Goal: Task Accomplishment & Management: Use online tool/utility

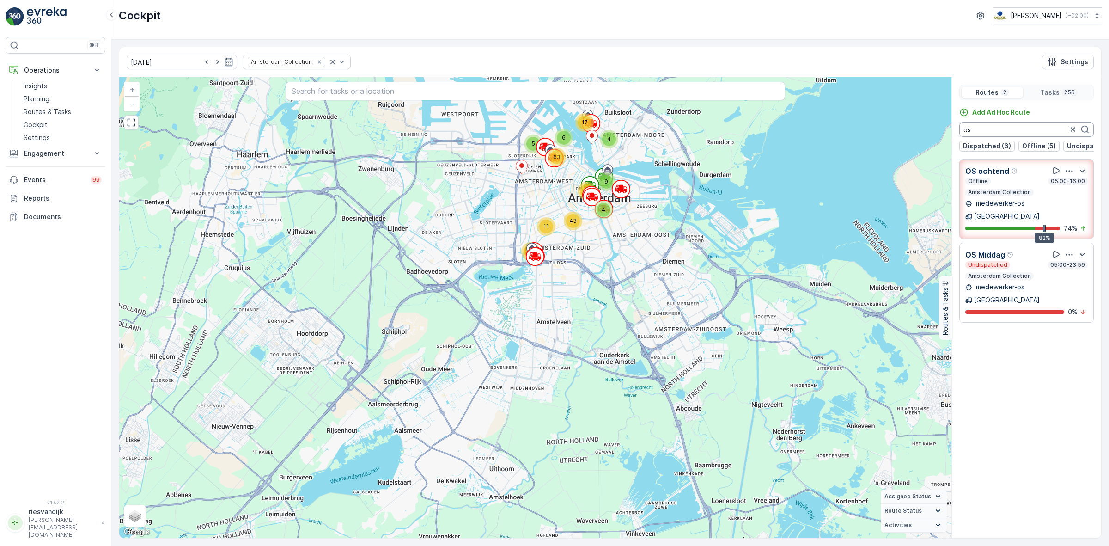
click at [1008, 125] on input "os" at bounding box center [1026, 129] width 134 height 15
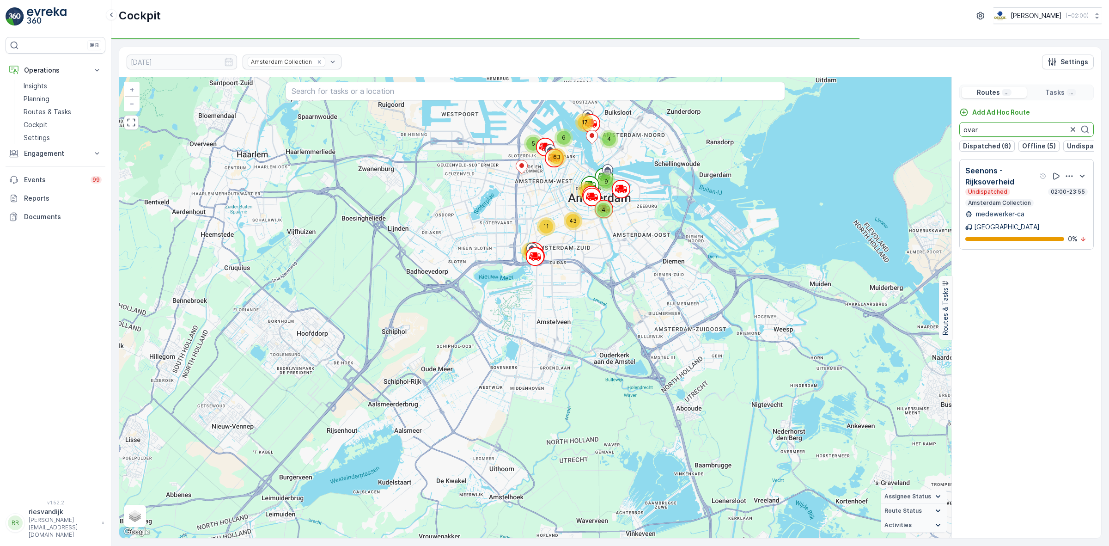
click at [303, 66] on div "Amsterdam Collection" at bounding box center [292, 62] width 99 height 15
click at [314, 66] on div "Remove Amsterdam Collection" at bounding box center [319, 61] width 10 height 7
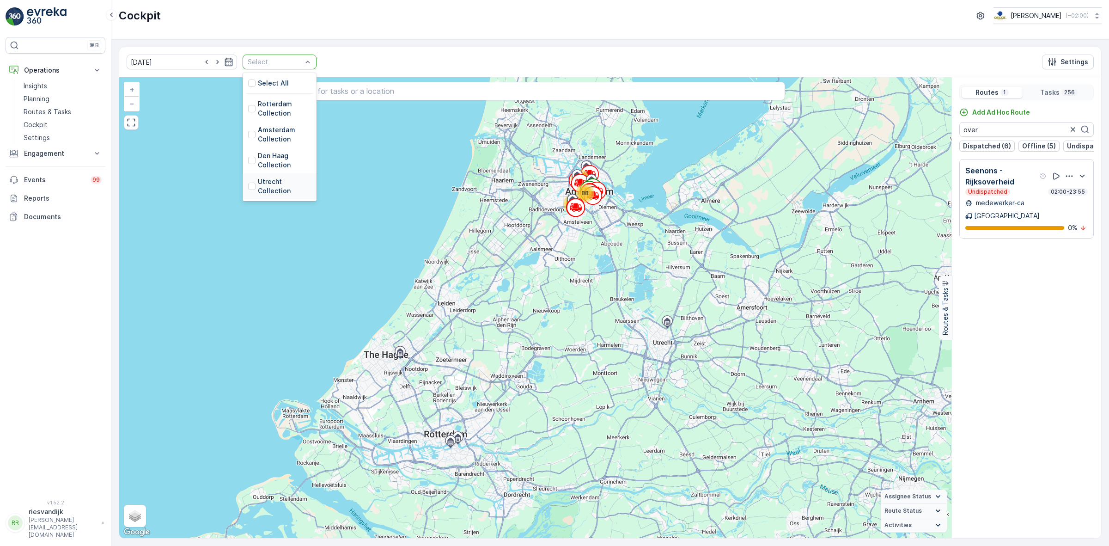
click at [258, 183] on p "Utrecht Collection" at bounding box center [284, 186] width 53 height 18
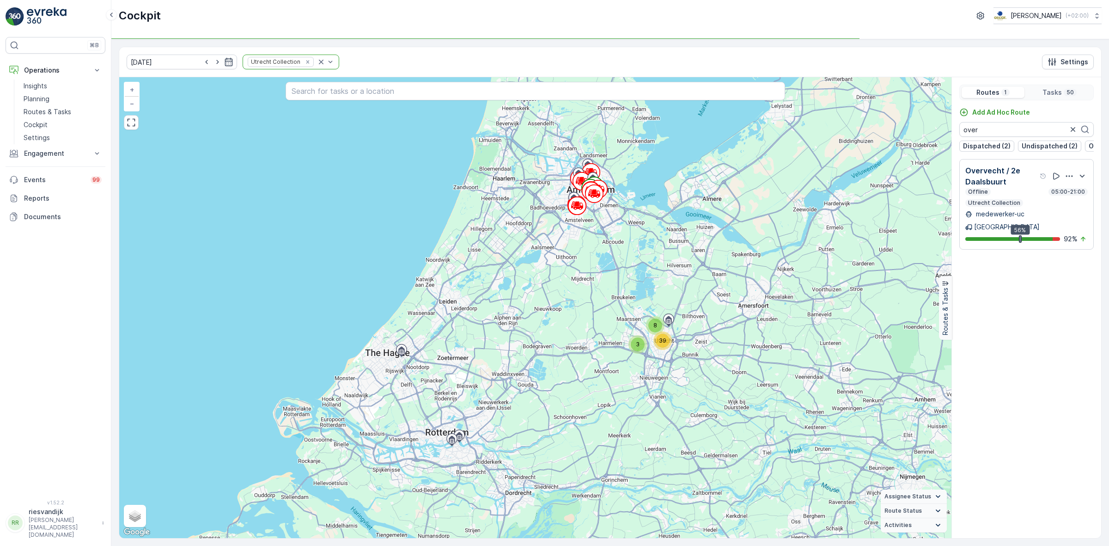
click at [559, 49] on div "14.10.2025 Utrecht Collection Settings" at bounding box center [610, 62] width 982 height 30
click at [1068, 181] on icon "button" at bounding box center [1068, 175] width 9 height 9
click at [1075, 197] on span "See More Details" at bounding box center [1071, 201] width 54 height 9
drag, startPoint x: 969, startPoint y: 125, endPoint x: 951, endPoint y: 123, distance: 18.1
click at [951, 123] on div "Routes 1 Tasks 50 Add Ad Hoc Route over Dispatched (2) Undispatched (2) Offline…" at bounding box center [1026, 307] width 150 height 461
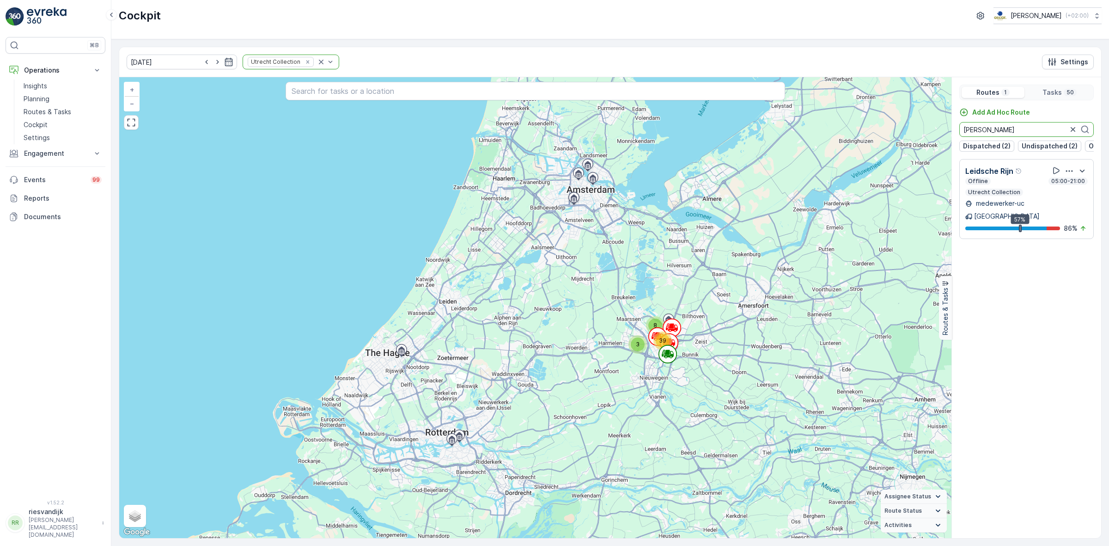
type input "leid"
click at [1071, 174] on icon "button" at bounding box center [1068, 170] width 9 height 9
click at [1072, 185] on div "See More Details" at bounding box center [1078, 190] width 61 height 13
click at [1073, 128] on icon "button" at bounding box center [1072, 129] width 9 height 9
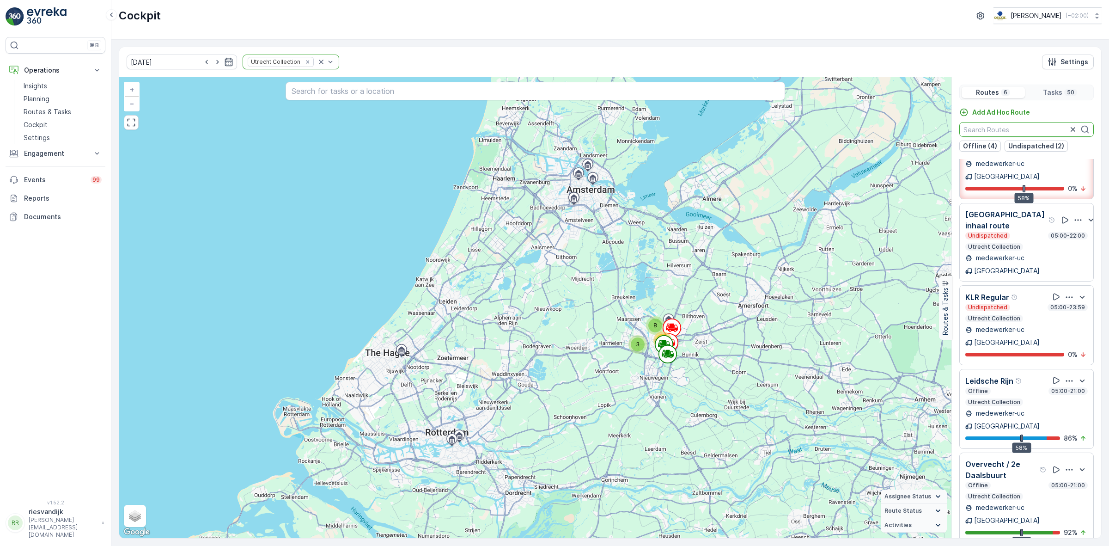
scroll to position [23, 0]
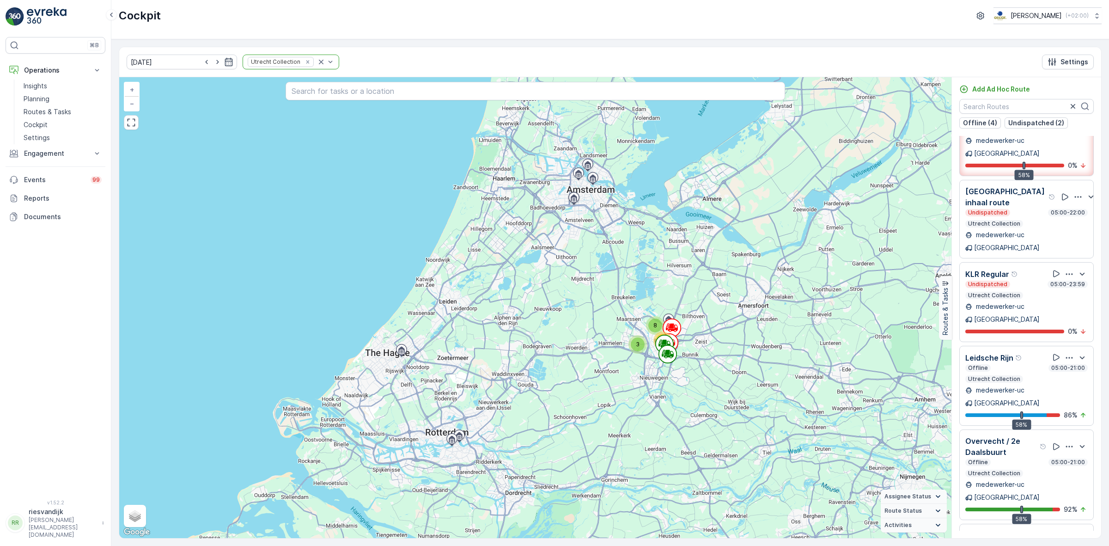
click at [1065, 531] on icon "button" at bounding box center [1068, 535] width 9 height 9
click at [1046, 102] on input "text" at bounding box center [1026, 106] width 134 height 15
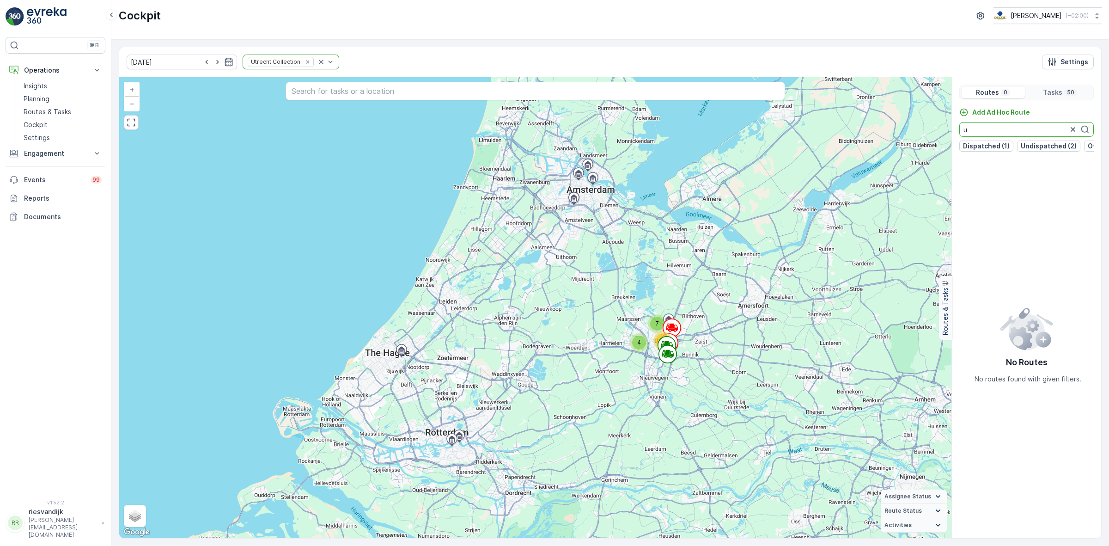
scroll to position [0, 0]
type input "uva"
click at [904, 47] on div "14.10.2025 Select Settings" at bounding box center [610, 62] width 982 height 30
click at [1061, 91] on p "Tasks" at bounding box center [1052, 92] width 19 height 9
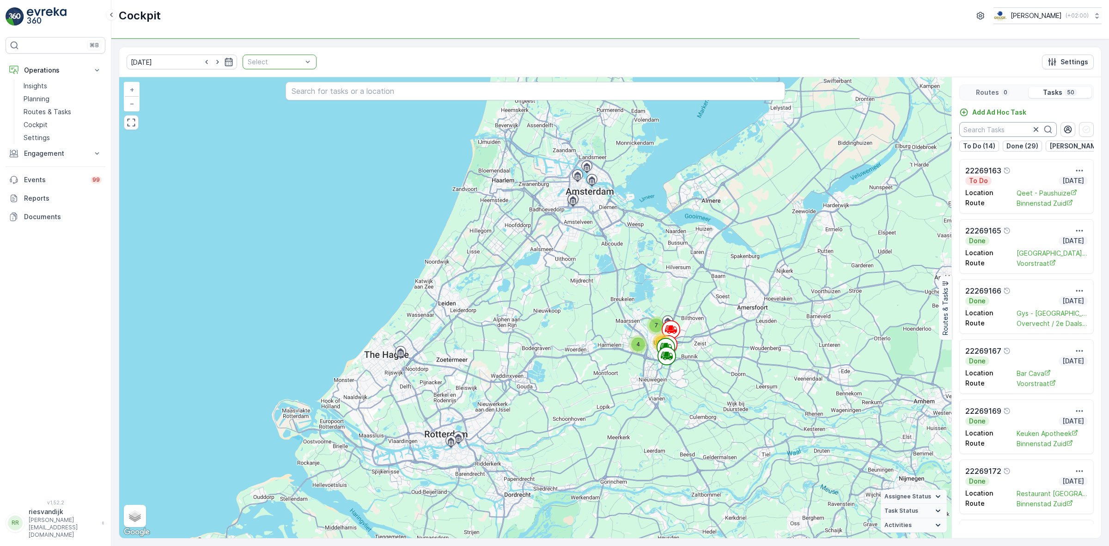
click at [1018, 132] on input "text" at bounding box center [1007, 129] width 97 height 15
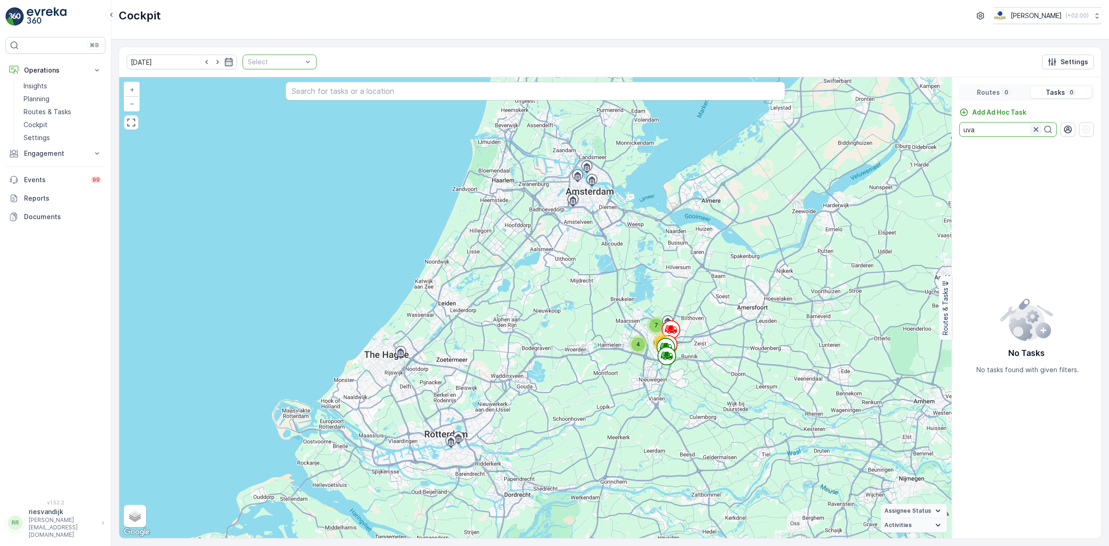
type input "uva"
click at [1035, 132] on icon "button" at bounding box center [1035, 129] width 9 height 9
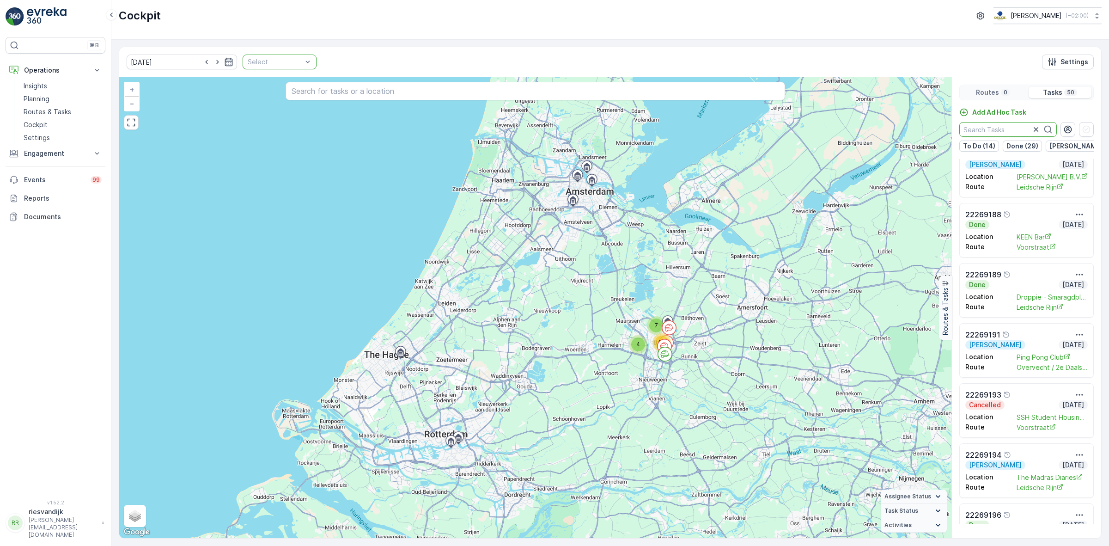
scroll to position [693, 0]
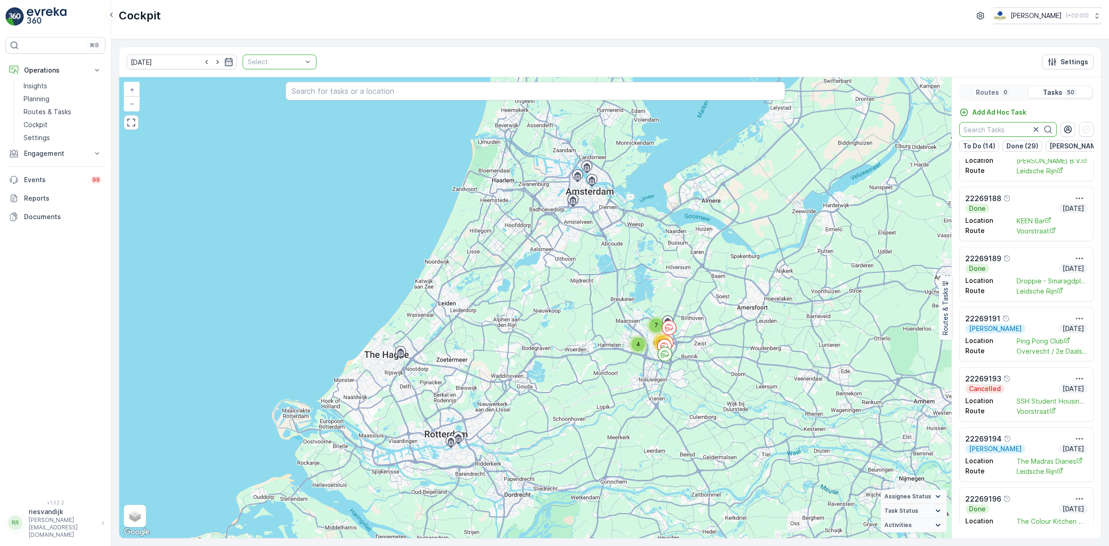
click at [289, 65] on div at bounding box center [275, 61] width 56 height 7
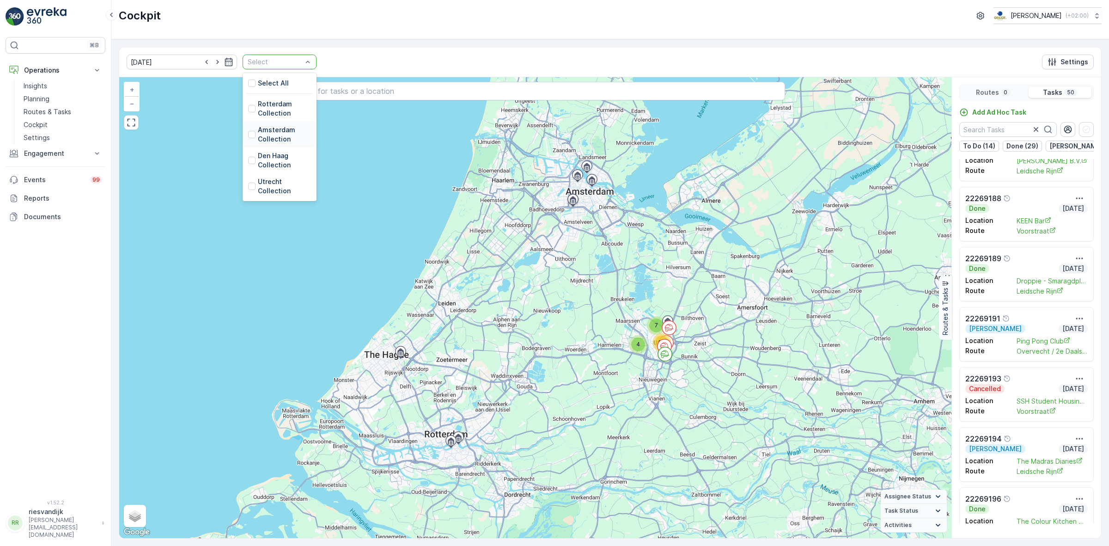
click at [264, 134] on p "Amsterdam Collection" at bounding box center [284, 134] width 53 height 18
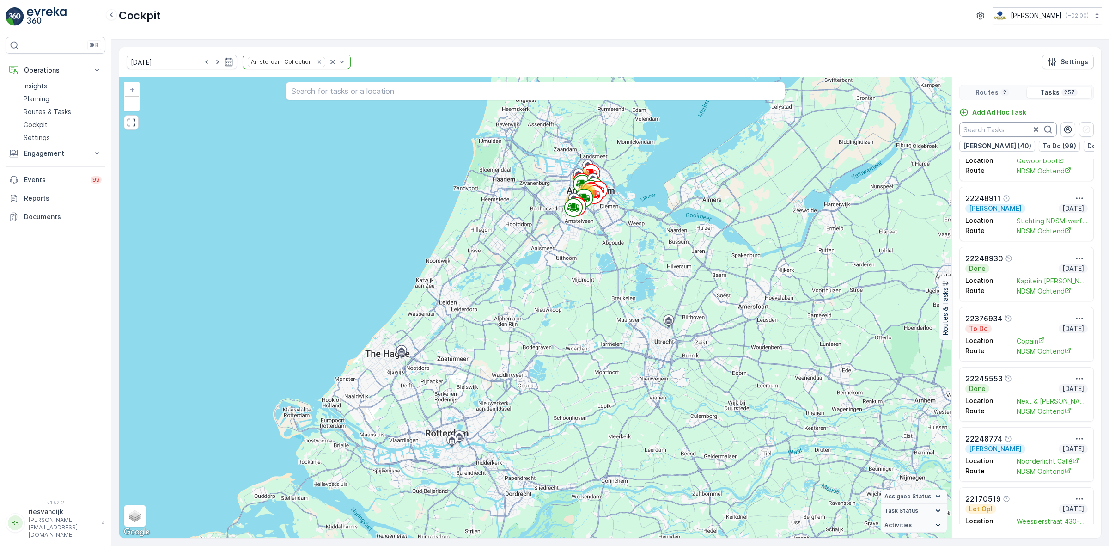
click at [981, 128] on input "text" at bounding box center [1007, 129] width 97 height 15
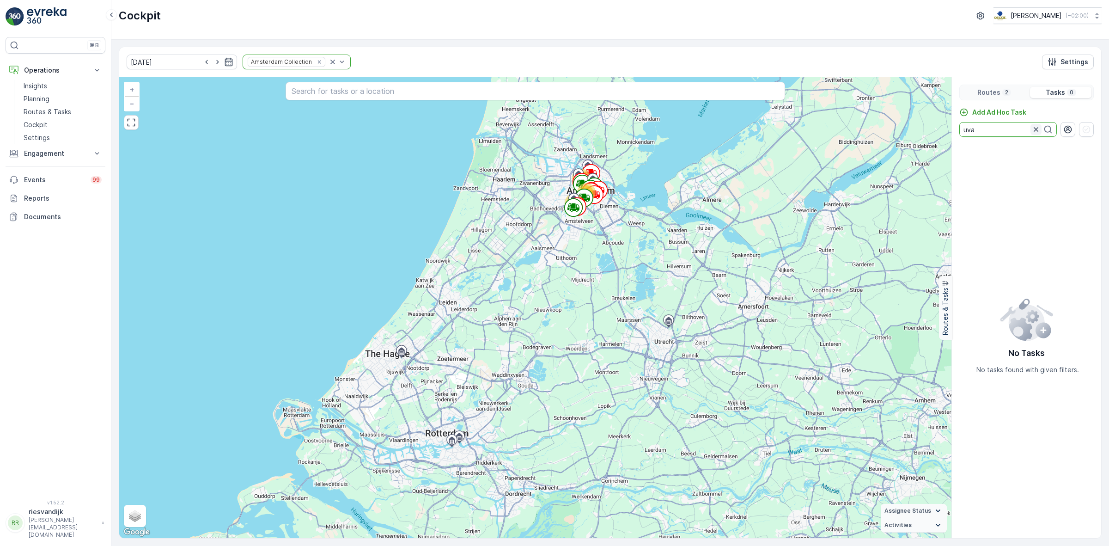
type input "uva"
click at [1035, 133] on icon "button" at bounding box center [1035, 129] width 9 height 9
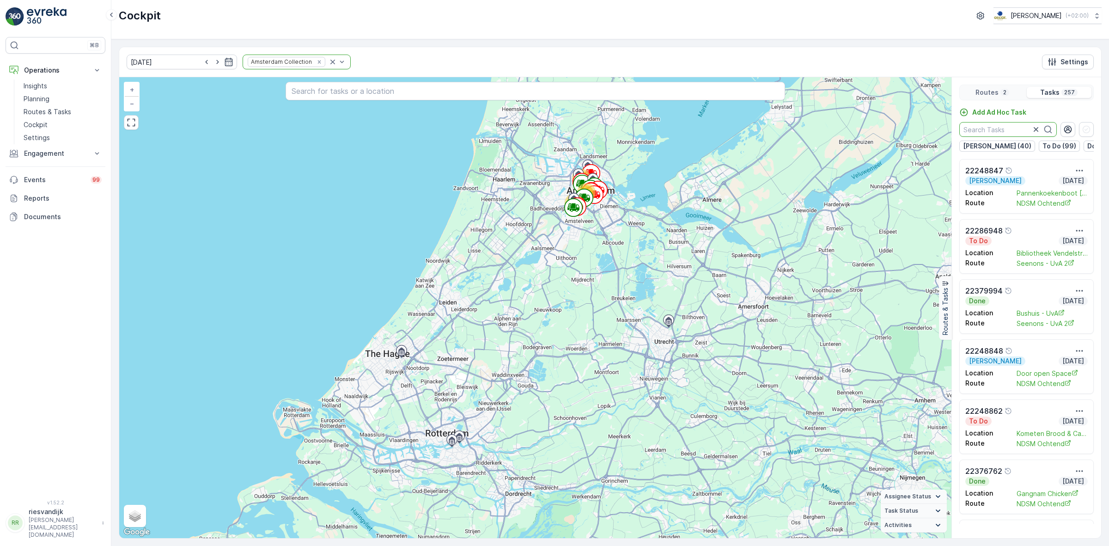
click at [1016, 103] on div "Routes 2 Tasks 257 Add Ad Hoc Task Geen Afval (40) To Do (99) Done (112) Let Op…" at bounding box center [1026, 307] width 150 height 461
click at [1007, 95] on div "2" at bounding box center [1004, 92] width 9 height 7
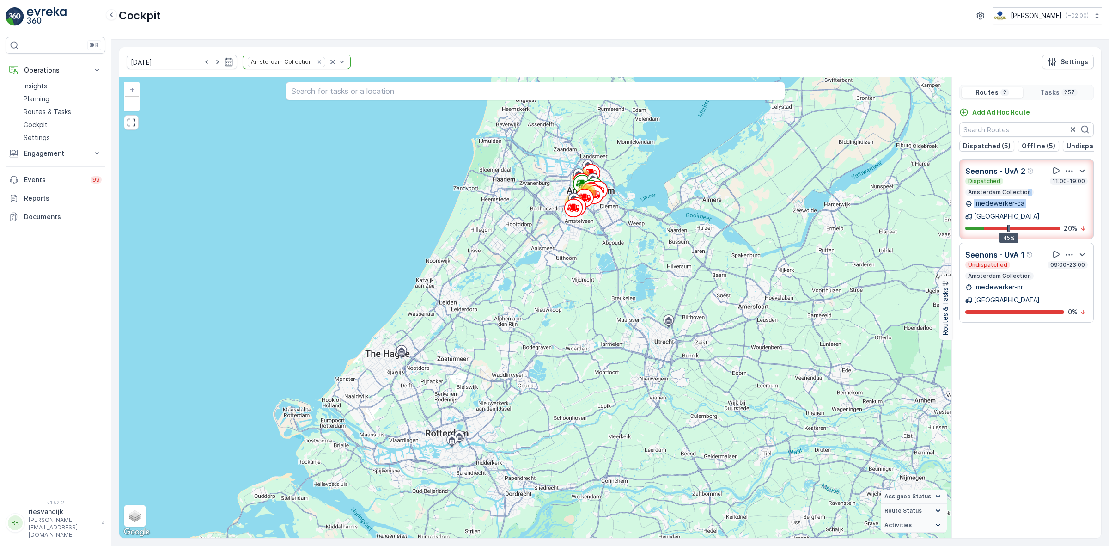
drag, startPoint x: 1028, startPoint y: 215, endPoint x: 1032, endPoint y: 243, distance: 28.0
click at [1028, 216] on div "Seenons - UvA 2 Dispatched 11:00-19:00 Amsterdam Collection medewerker-ca Amste…" at bounding box center [1026, 199] width 122 height 68
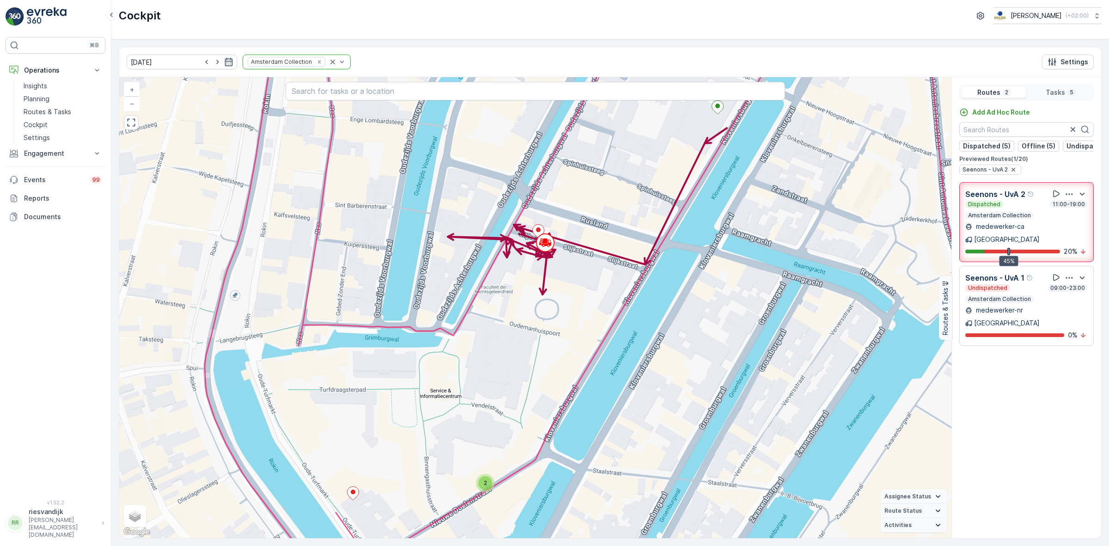
click at [1054, 389] on div "Add Ad Hoc Route Dispatched (5) Offline (5) Undispatched (6) Finished (4) Previ…" at bounding box center [1026, 319] width 149 height 423
click at [1067, 273] on icon "button" at bounding box center [1068, 277] width 9 height 9
click at [1066, 298] on span "See More Details" at bounding box center [1069, 302] width 54 height 9
click at [1069, 194] on icon "button" at bounding box center [1069, 193] width 7 height 1
click at [1070, 215] on span "See More Details" at bounding box center [1071, 219] width 54 height 9
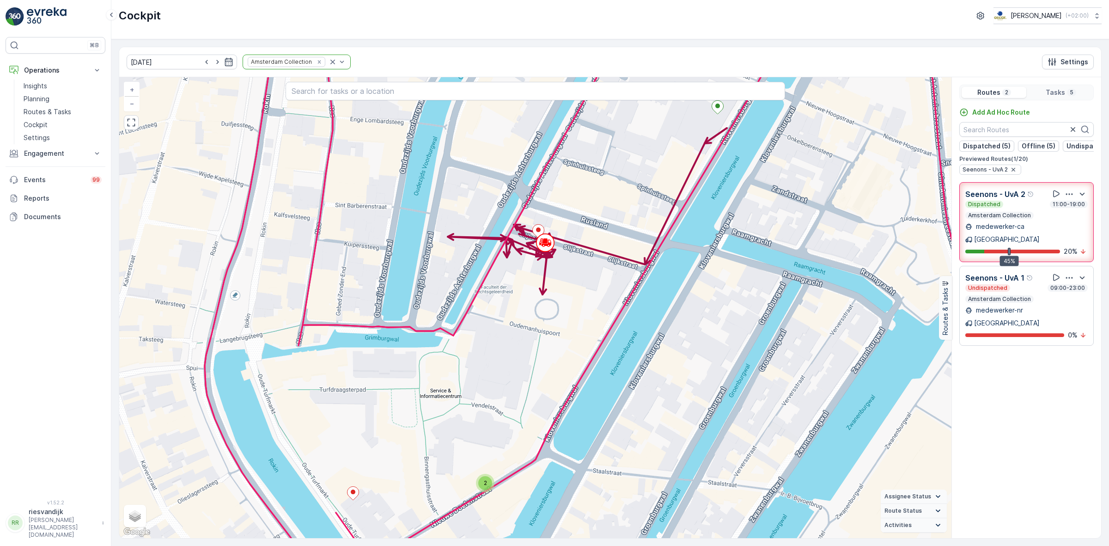
click at [1069, 198] on icon "button" at bounding box center [1068, 193] width 9 height 9
click at [1071, 215] on span "See More Details" at bounding box center [1071, 219] width 54 height 9
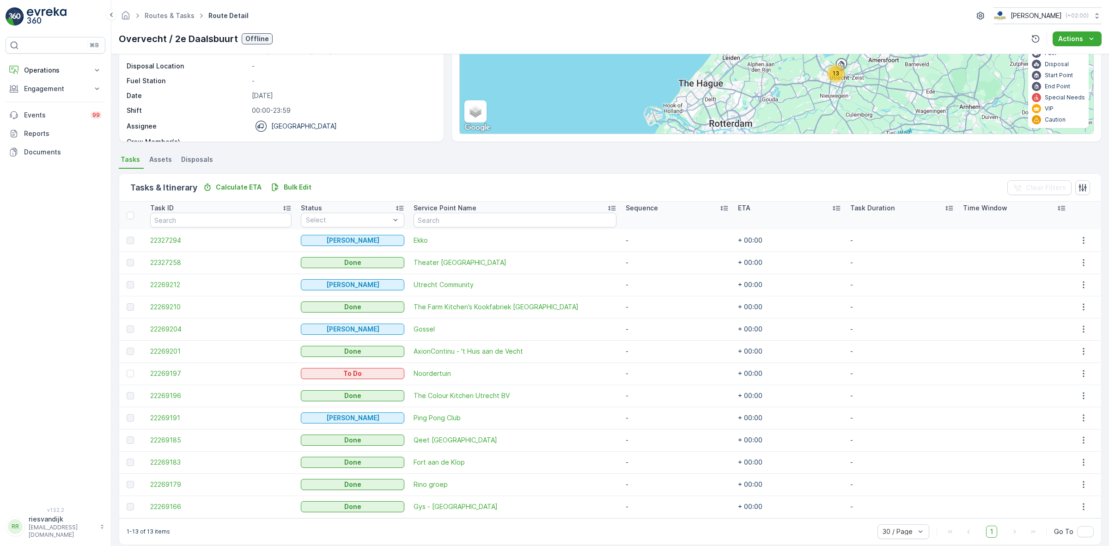
scroll to position [115, 0]
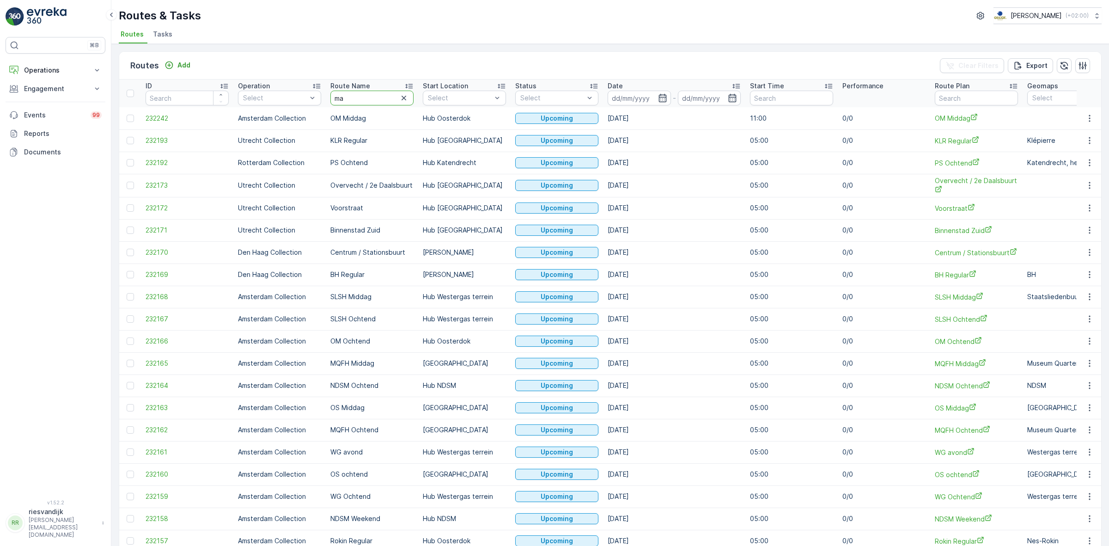
type input "m"
click at [161, 38] on span "Tasks" at bounding box center [162, 34] width 19 height 9
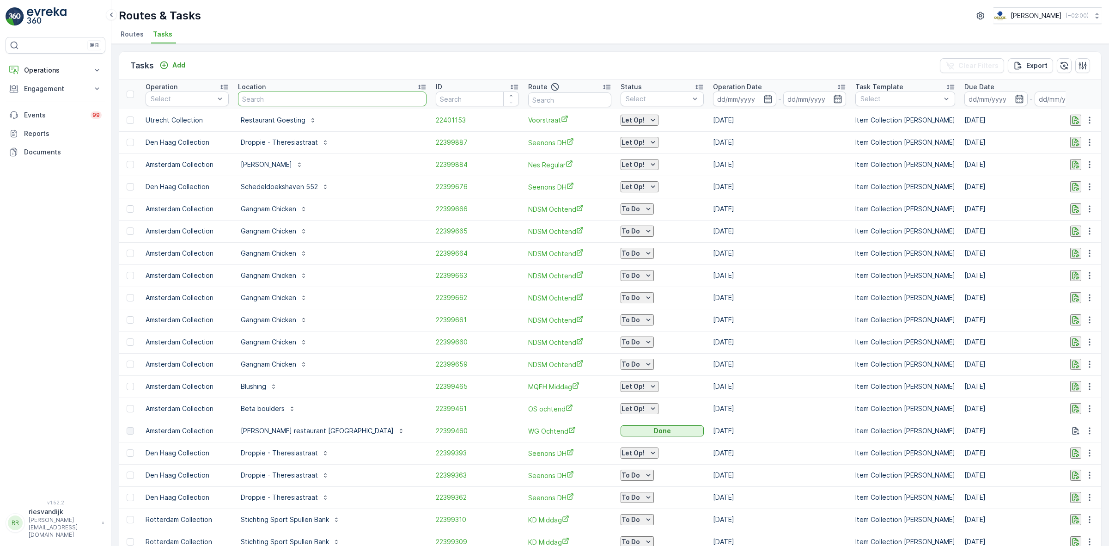
click at [271, 97] on input "text" at bounding box center [332, 98] width 188 height 15
type input "malle"
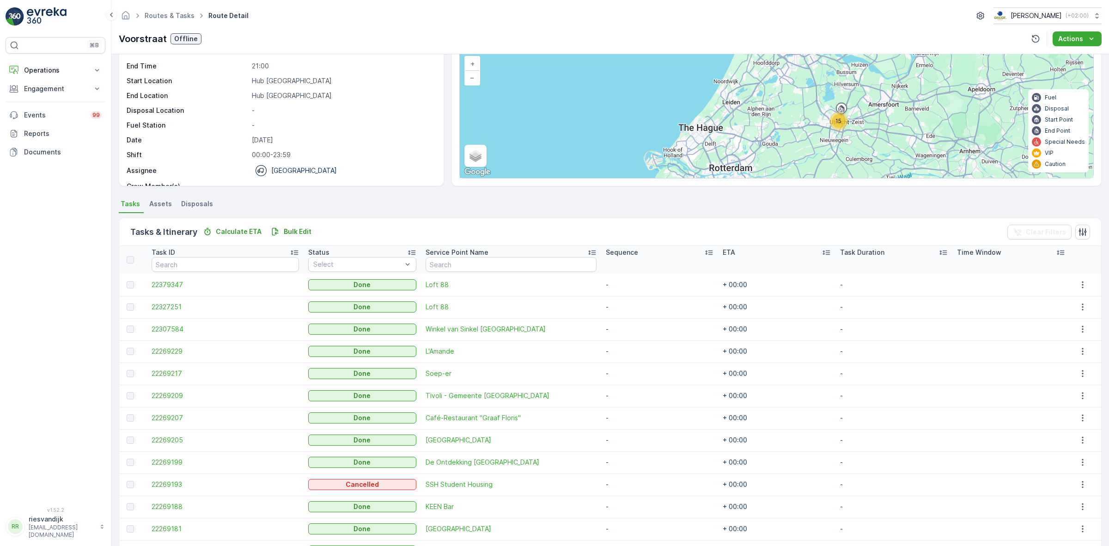
scroll to position [159, 0]
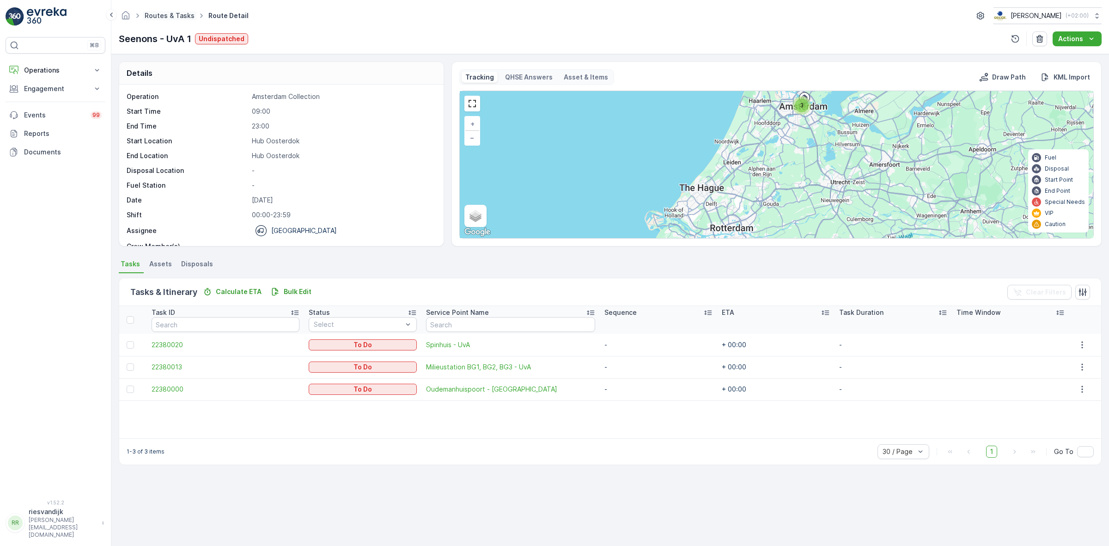
click at [161, 16] on link "Routes & Tasks" at bounding box center [170, 16] width 50 height 8
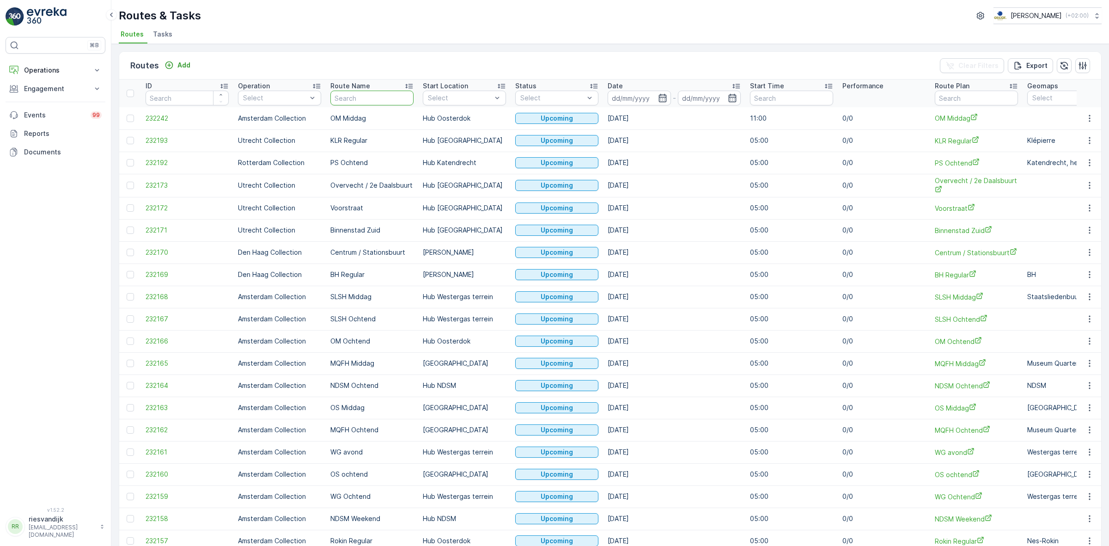
click at [378, 97] on input "text" at bounding box center [371, 98] width 83 height 15
click at [162, 37] on span "Tasks" at bounding box center [162, 34] width 19 height 9
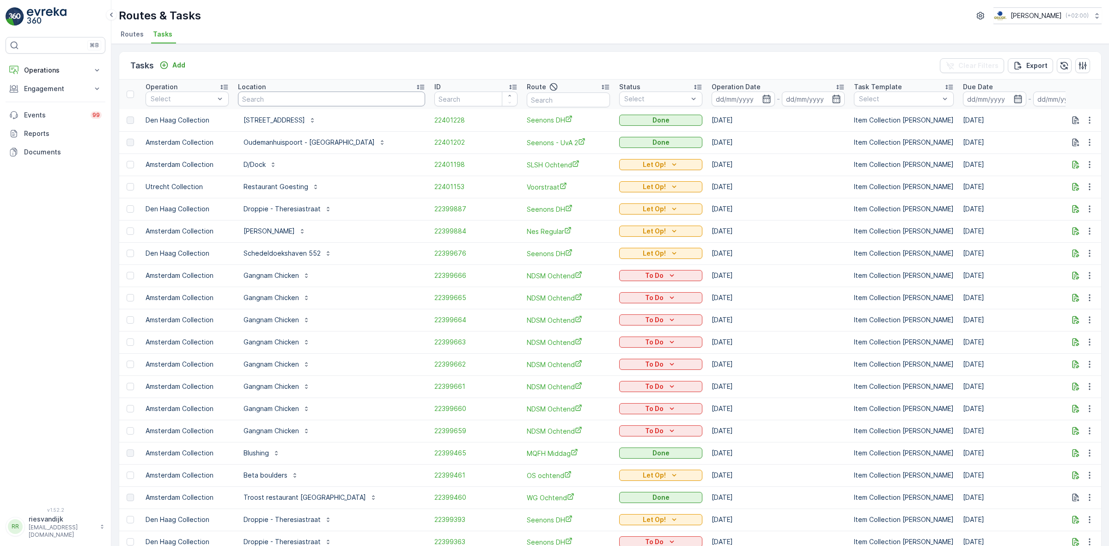
click at [335, 104] on input "text" at bounding box center [331, 98] width 187 height 15
type input "euro"
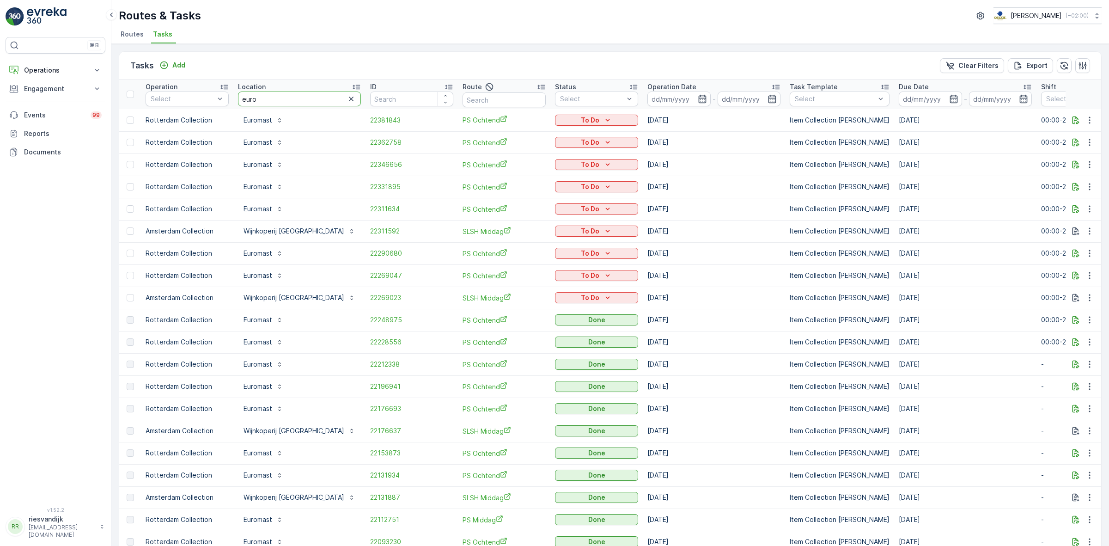
click at [283, 94] on input "euro" at bounding box center [299, 98] width 123 height 15
type input "euromast"
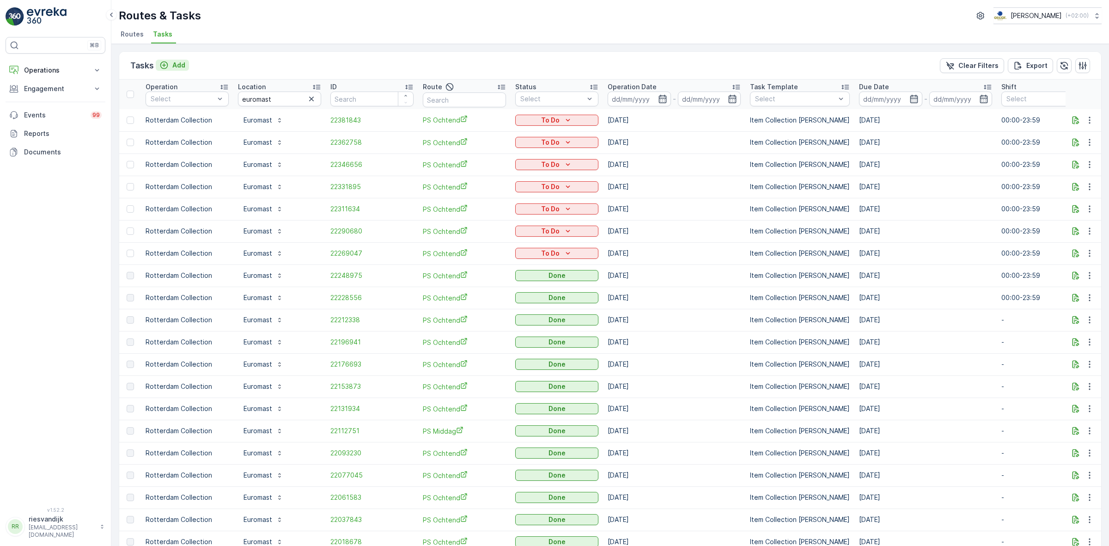
click at [168, 61] on icon "Add" at bounding box center [163, 65] width 9 height 9
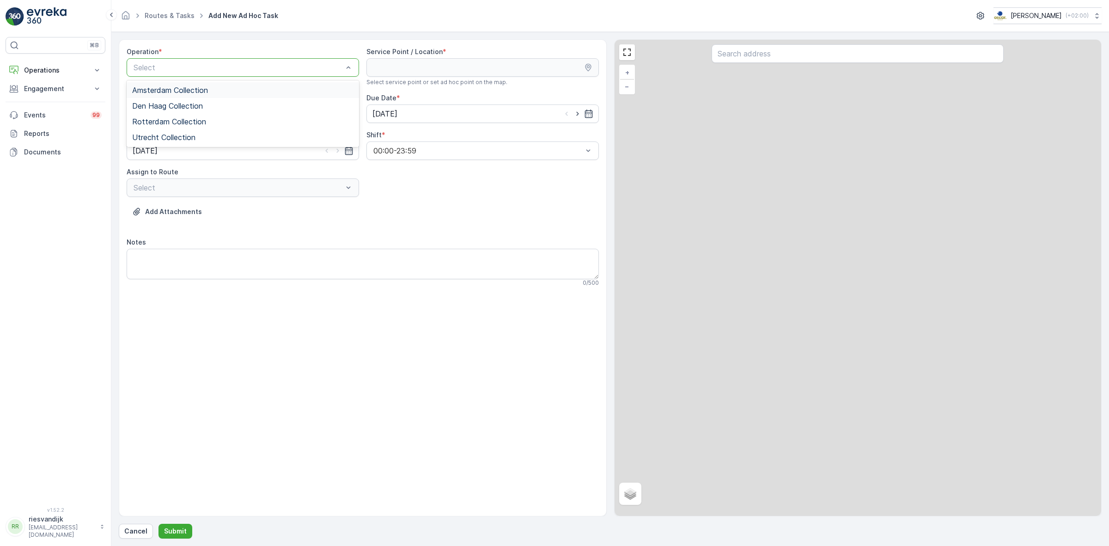
click at [231, 75] on div "Select" at bounding box center [243, 67] width 232 height 18
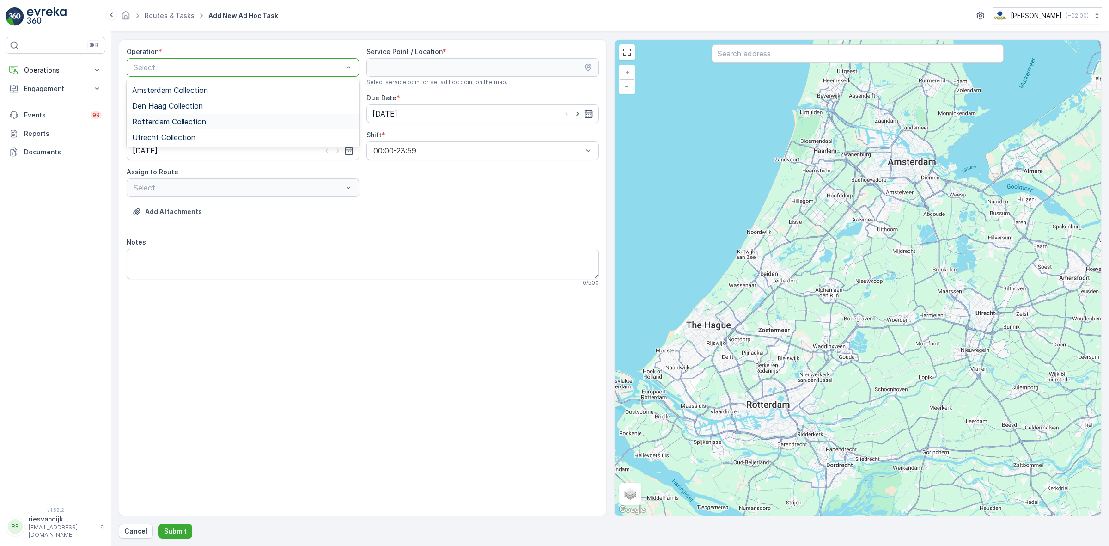
click at [93, 209] on div "⌘B Operations Insights Planning Routes & Tasks Cockpit Settings Engagement Insi…" at bounding box center [554, 273] width 1109 height 546
click at [215, 123] on div "Rotterdam Collection" at bounding box center [242, 121] width 221 height 8
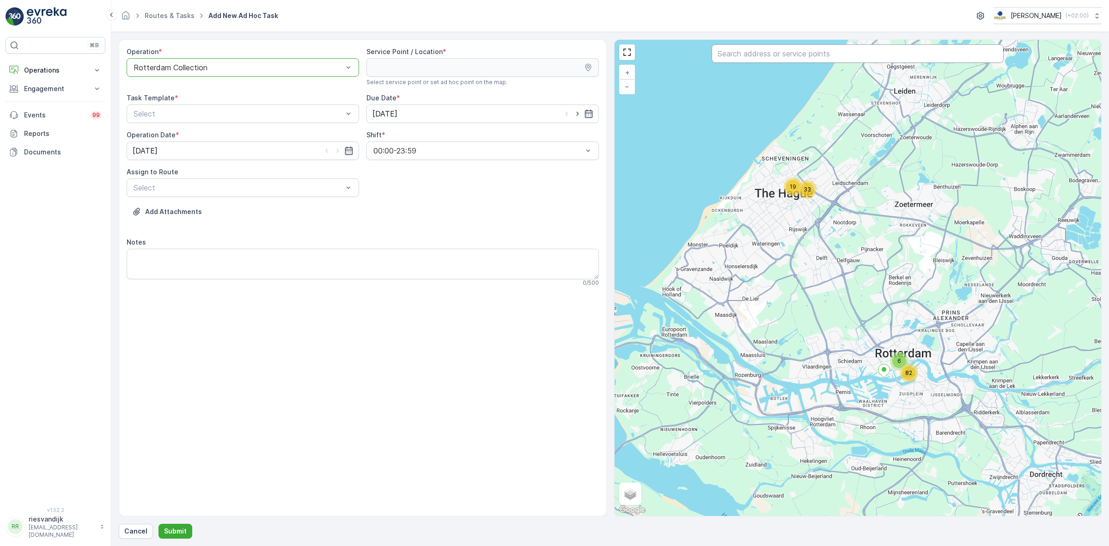
click at [942, 61] on input "text" at bounding box center [857, 53] width 292 height 18
type input "euro"
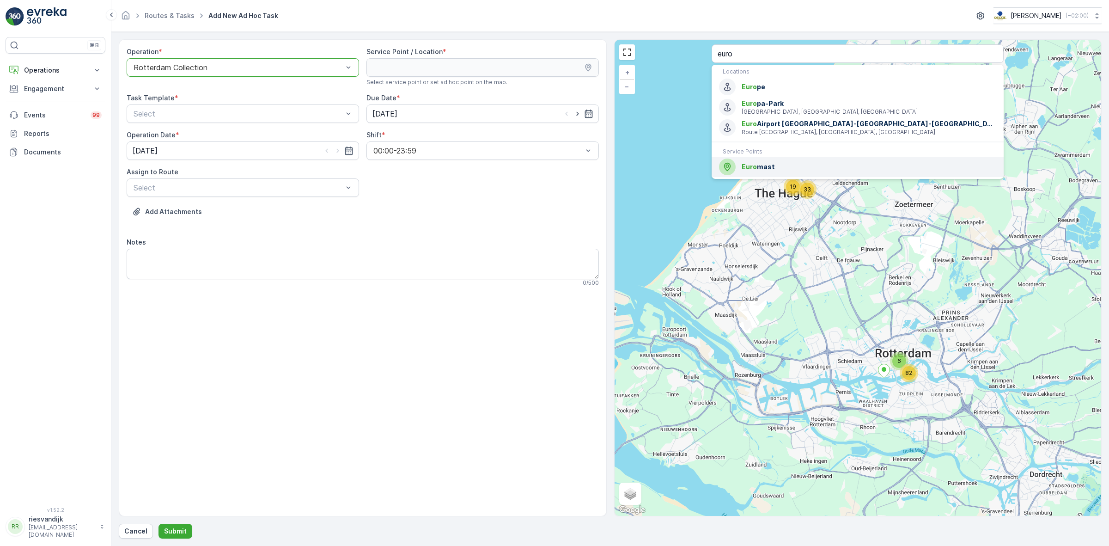
click at [839, 163] on span "Euro mast" at bounding box center [868, 166] width 255 height 9
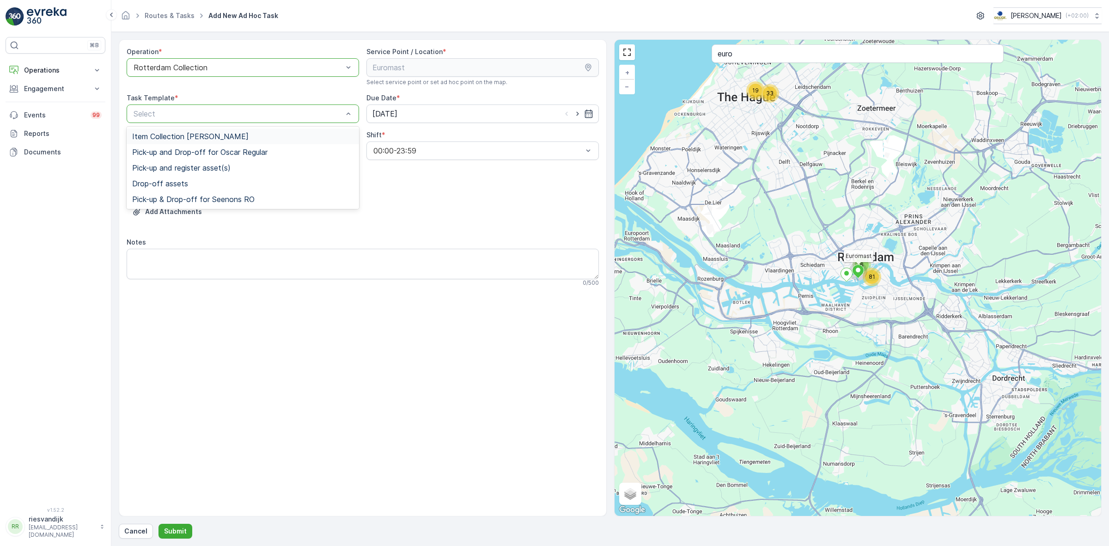
click at [251, 141] on div "Item Collection [PERSON_NAME]" at bounding box center [243, 136] width 232 height 16
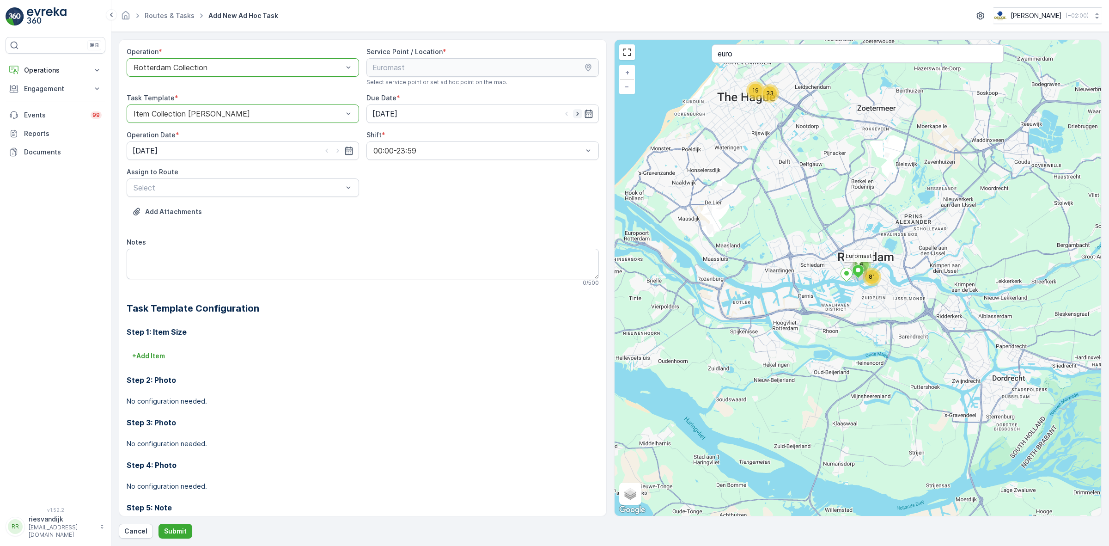
click at [576, 112] on icon "button" at bounding box center [577, 113] width 9 height 9
type input "[DATE]"
click at [338, 149] on icon "button" at bounding box center [337, 150] width 9 height 9
type input "[DATE]"
click at [344, 179] on div at bounding box center [348, 188] width 9 height 18
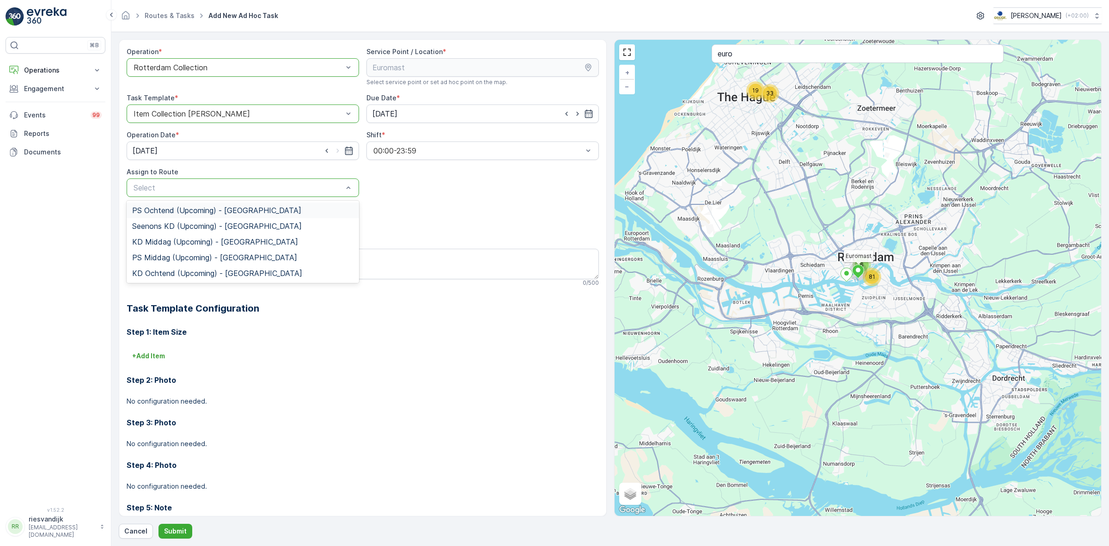
click at [327, 209] on div "PS Ochtend (Upcoming) - Rotterdam" at bounding box center [242, 210] width 221 height 8
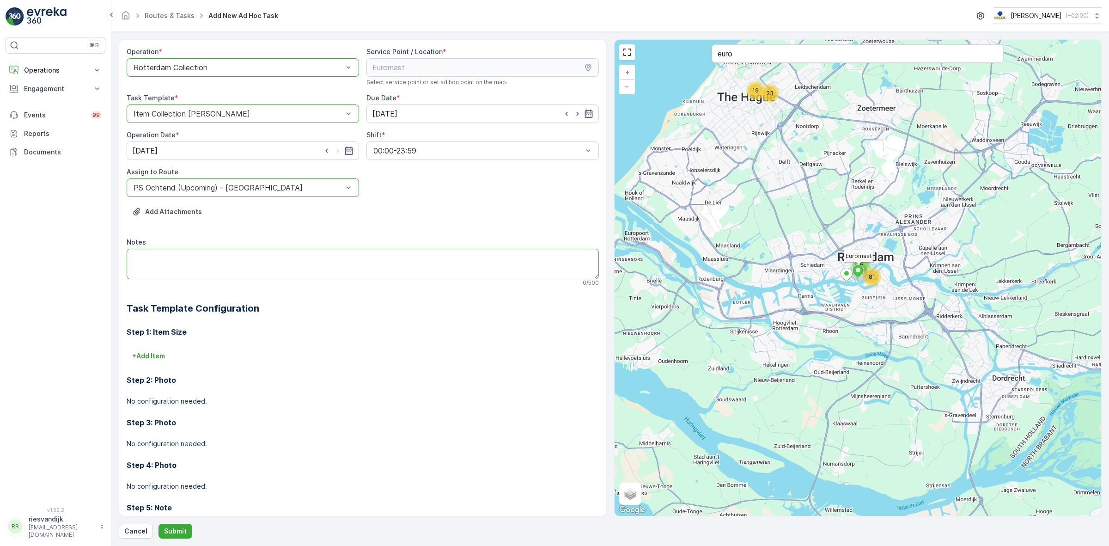
click at [324, 255] on textarea "Notes" at bounding box center [363, 264] width 472 height 30
click at [295, 257] on textarea "Graag schone bakken neerzetten: Swill 23L, Metaal Krat," at bounding box center [363, 264] width 472 height 30
click at [324, 255] on textarea "Graag schone bakken neerzetten: Swill 23L, Metaal krat," at bounding box center [363, 264] width 472 height 30
drag, startPoint x: 159, startPoint y: 257, endPoint x: 132, endPoint y: 257, distance: 27.3
click at [132, 257] on textarea "Graag schone bakken neerzetten: Swill 23L, Metaal krat, Glas 240L, Rest 240L" at bounding box center [363, 264] width 472 height 30
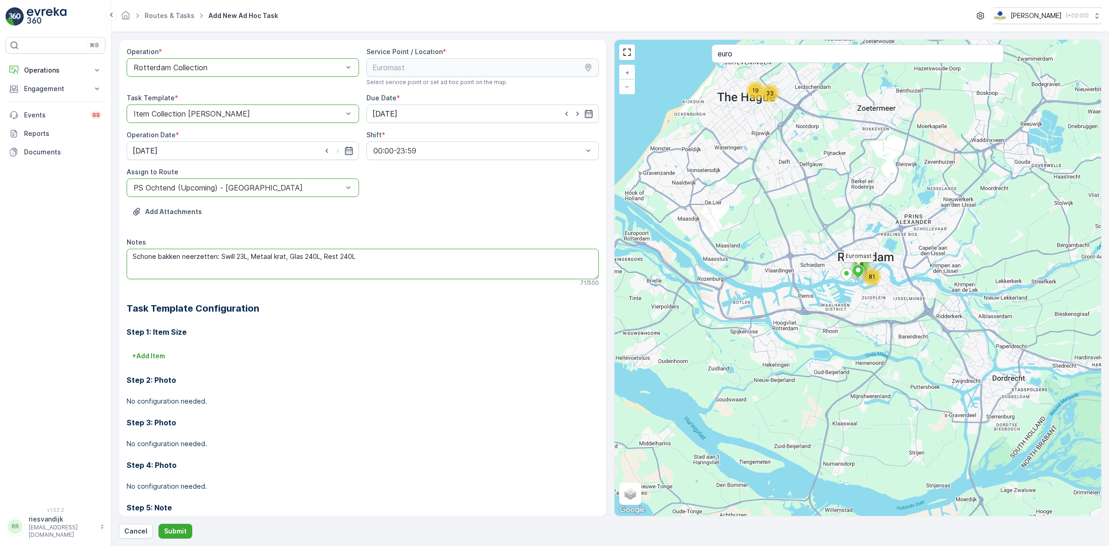
click at [189, 259] on textarea "Schone bakken neerzetten: Swill 23L, Metaal krat, Glas 240L, Rest 240L" at bounding box center [363, 264] width 472 height 30
click at [191, 259] on textarea "Schone bakken neerzetten: Swill 23L, Metaal krat, Glas 240L, Rest 240L" at bounding box center [363, 264] width 472 height 30
click at [170, 260] on textarea "Vieze bakken omwisselen met schone: Swill 23L, Metaal krat, Glas 240L, Rest 240L" at bounding box center [363, 264] width 472 height 30
type textarea "Vieze bakken omwisselen met schone: Swill 23L, Metaal krat, Glas 240L, Rest 240L"
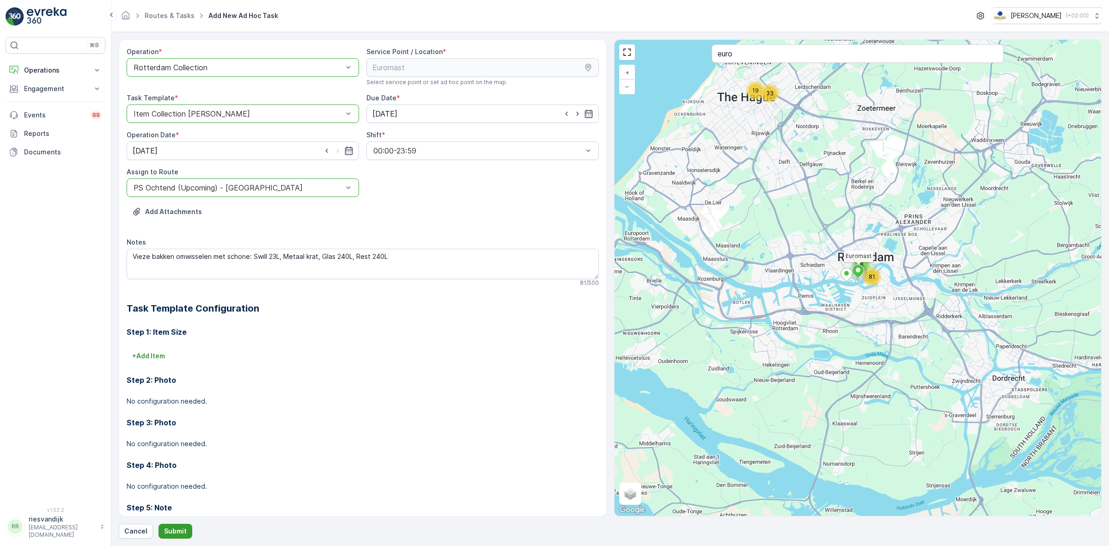
click at [175, 536] on button "Submit" at bounding box center [175, 530] width 34 height 15
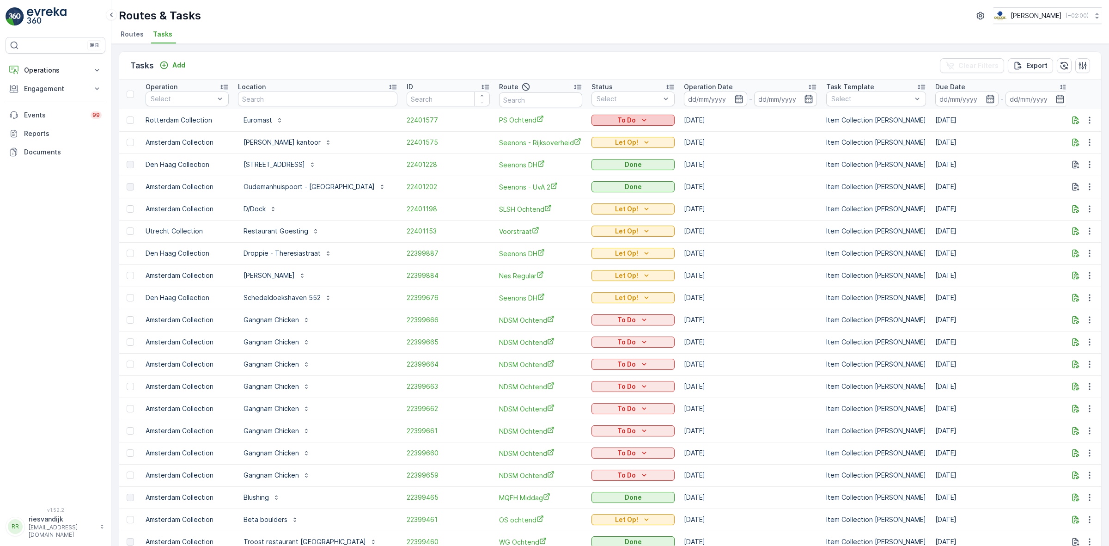
click at [602, 120] on div "To Do" at bounding box center [633, 119] width 76 height 9
click at [607, 134] on span "Let Op!" at bounding box center [603, 133] width 23 height 9
click at [676, 22] on div "Routes & Tasks Oscar Circulair ( +02:00 )" at bounding box center [610, 15] width 983 height 17
click at [134, 33] on span "Routes" at bounding box center [132, 34] width 23 height 9
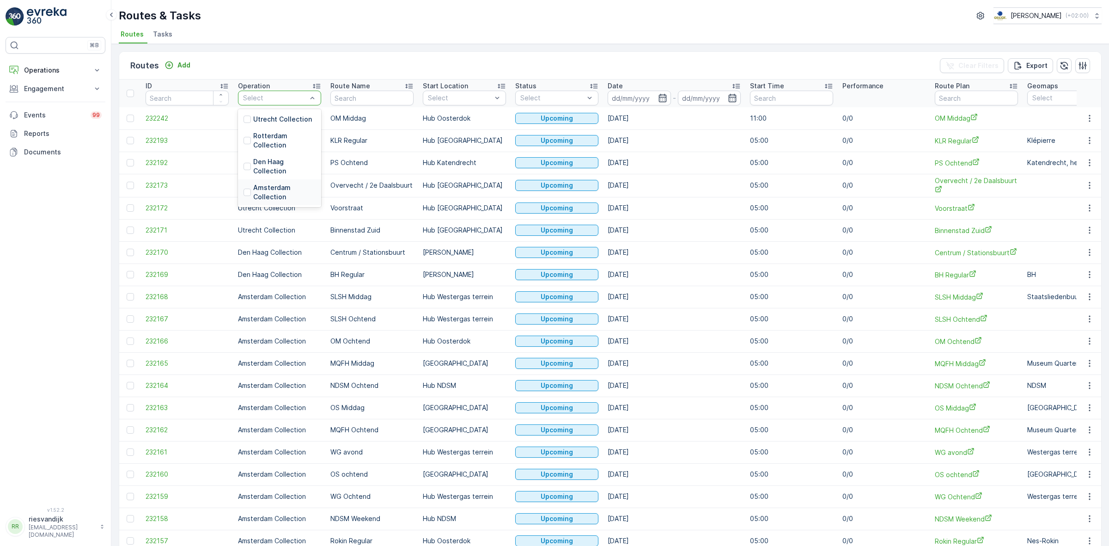
click at [283, 188] on p "Amsterdam Collection" at bounding box center [284, 192] width 62 height 18
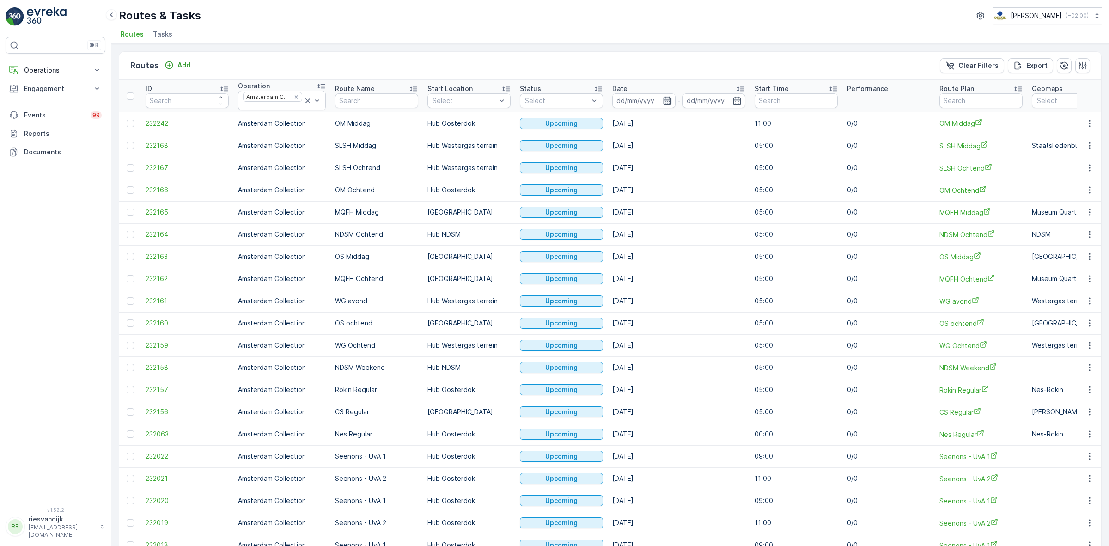
click at [662, 103] on icon "button" at bounding box center [666, 100] width 9 height 9
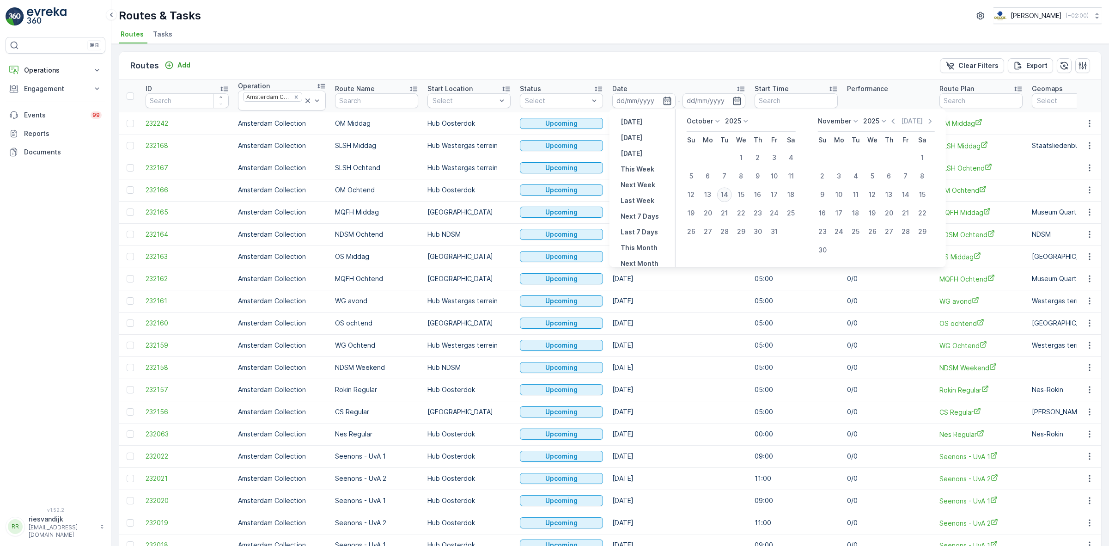
click at [728, 193] on div "14" at bounding box center [724, 194] width 15 height 15
type input "[DATE]"
click at [728, 193] on div "14" at bounding box center [724, 194] width 15 height 15
type input "[DATE]"
click at [680, 54] on div "Routes Add Clear Filters Export" at bounding box center [610, 66] width 982 height 28
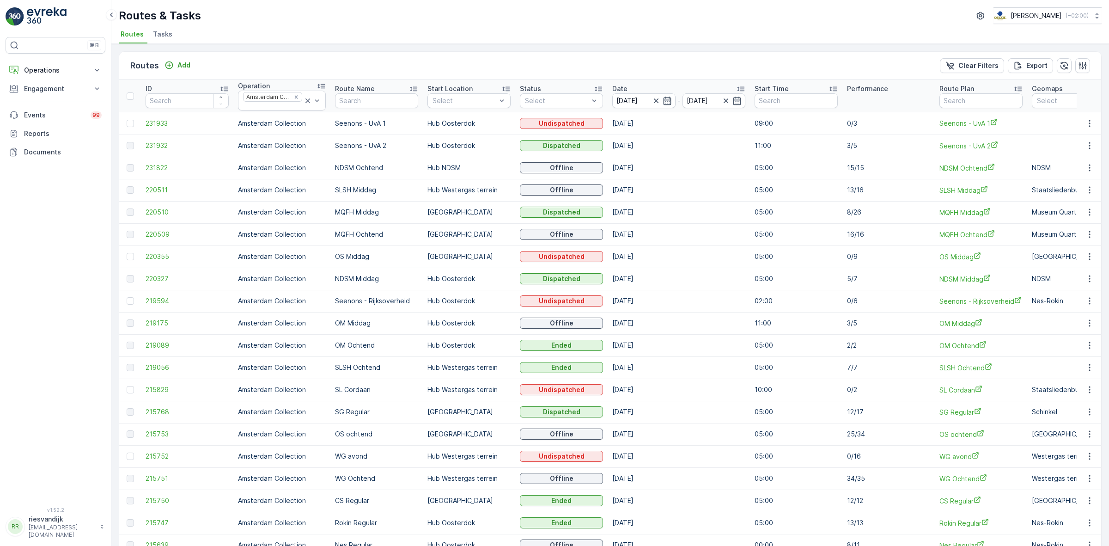
scroll to position [49, 0]
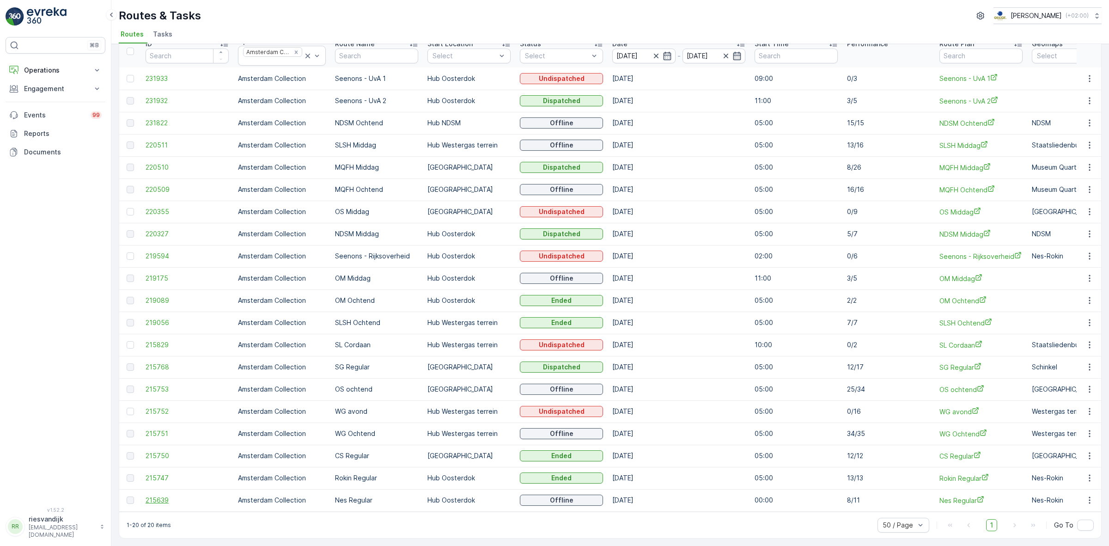
click at [171, 498] on span "215639" at bounding box center [187, 499] width 83 height 9
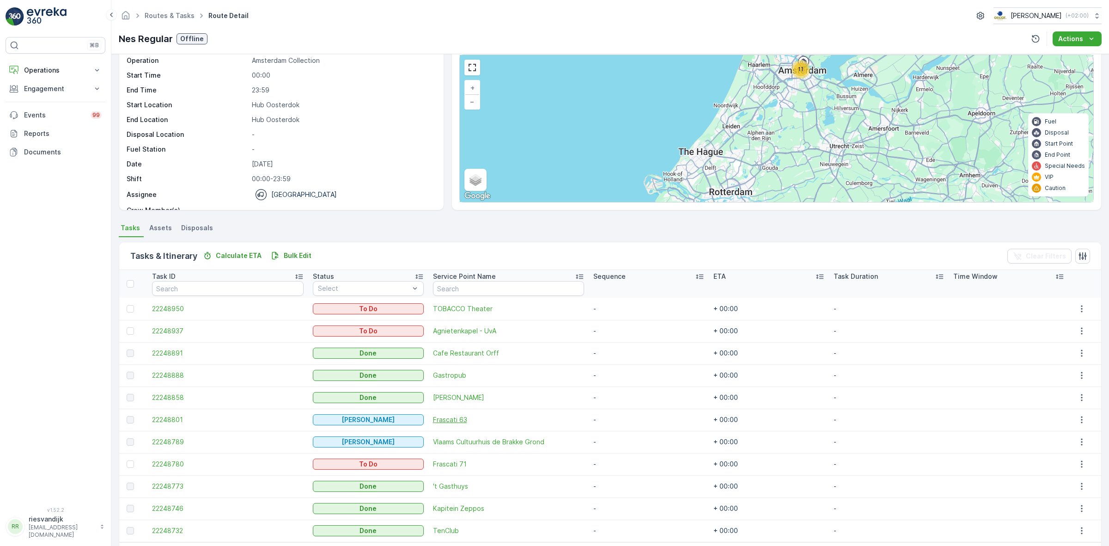
scroll to position [71, 0]
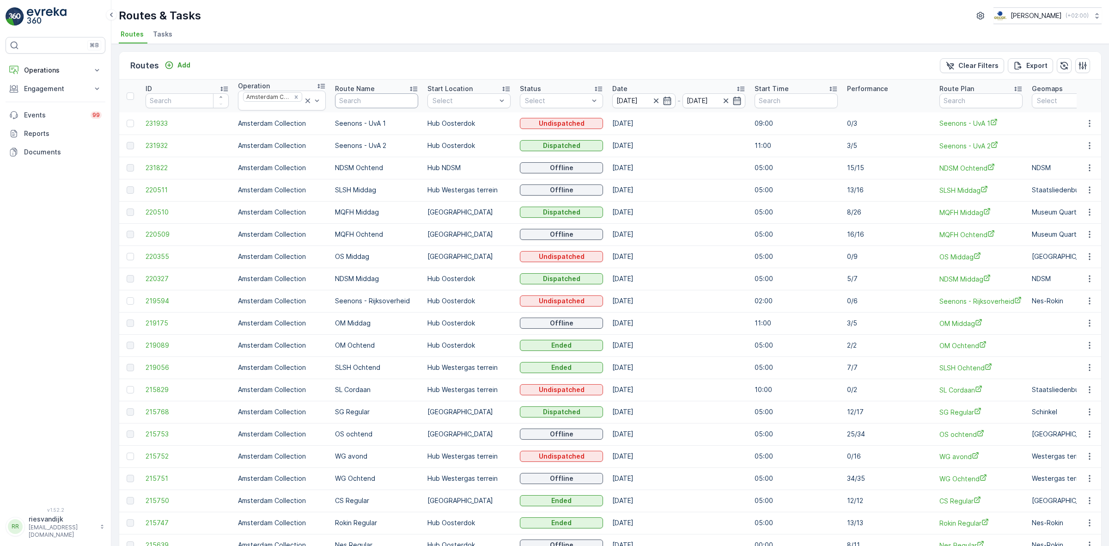
click at [360, 103] on input "text" at bounding box center [376, 100] width 83 height 15
type input "nedsm"
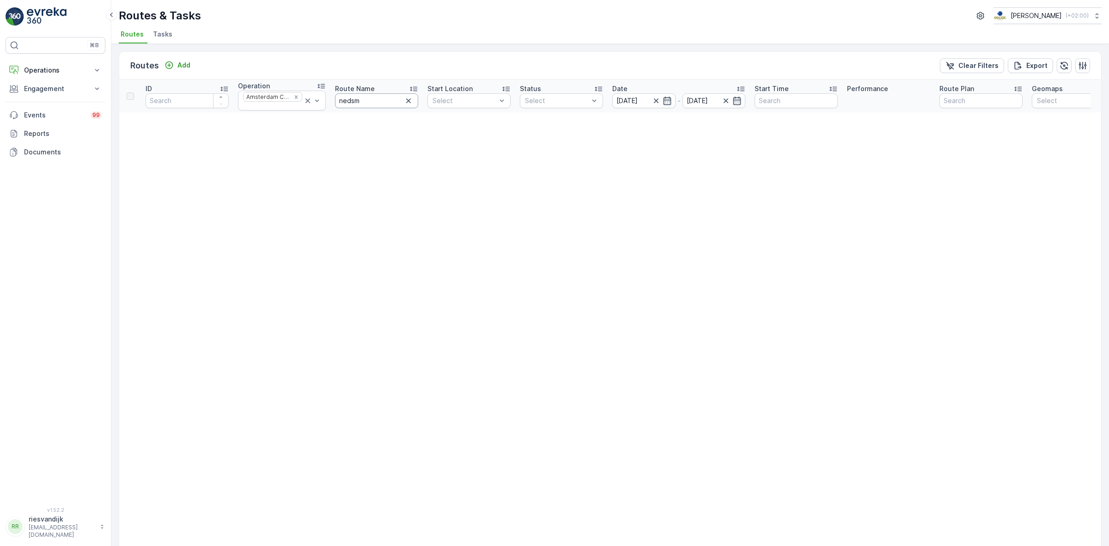
click at [360, 103] on input "nedsm" at bounding box center [376, 100] width 83 height 15
type input "nd"
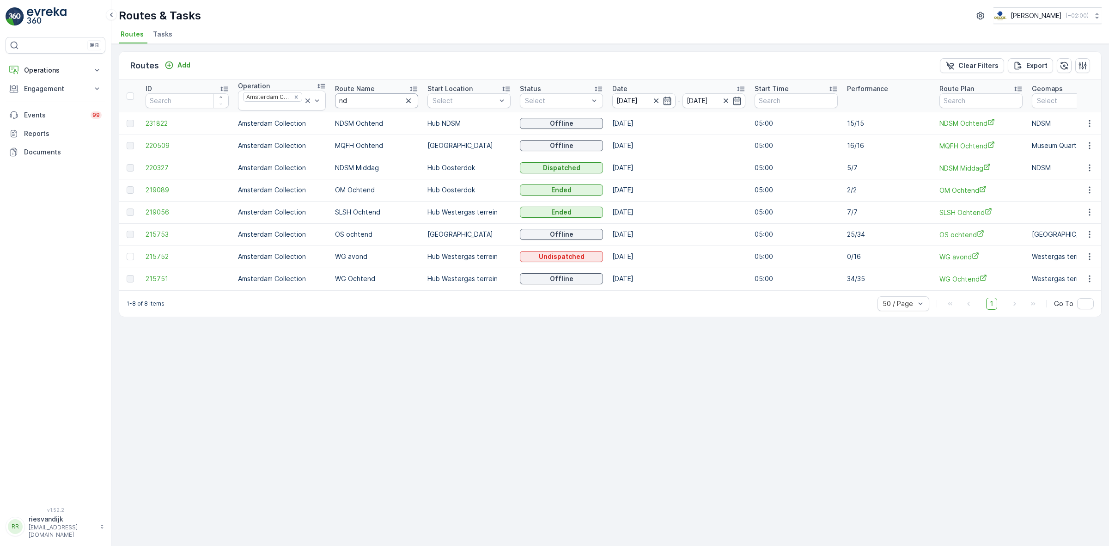
click at [373, 100] on input "nd" at bounding box center [376, 100] width 83 height 15
type input "nds"
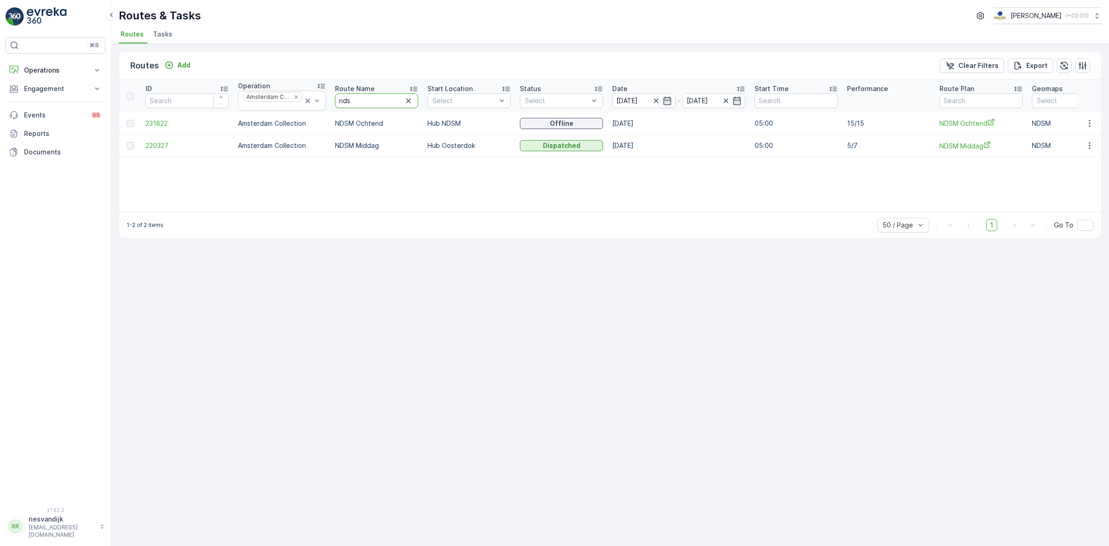
click at [376, 95] on input "nds" at bounding box center [376, 100] width 83 height 15
type input "nes"
click at [157, 121] on span "215639" at bounding box center [187, 123] width 83 height 9
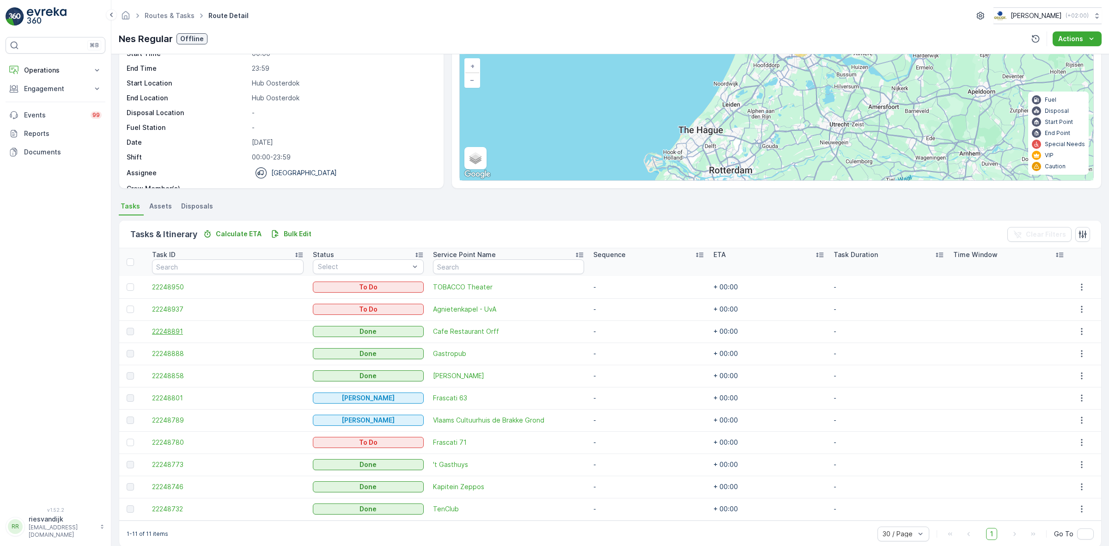
scroll to position [71, 0]
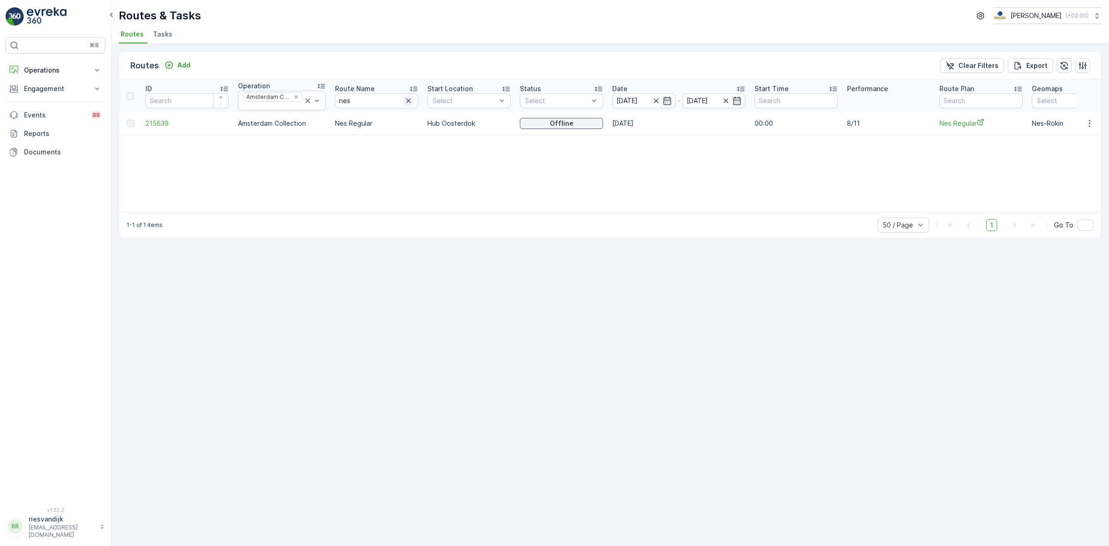
click at [404, 101] on icon "button" at bounding box center [408, 100] width 9 height 9
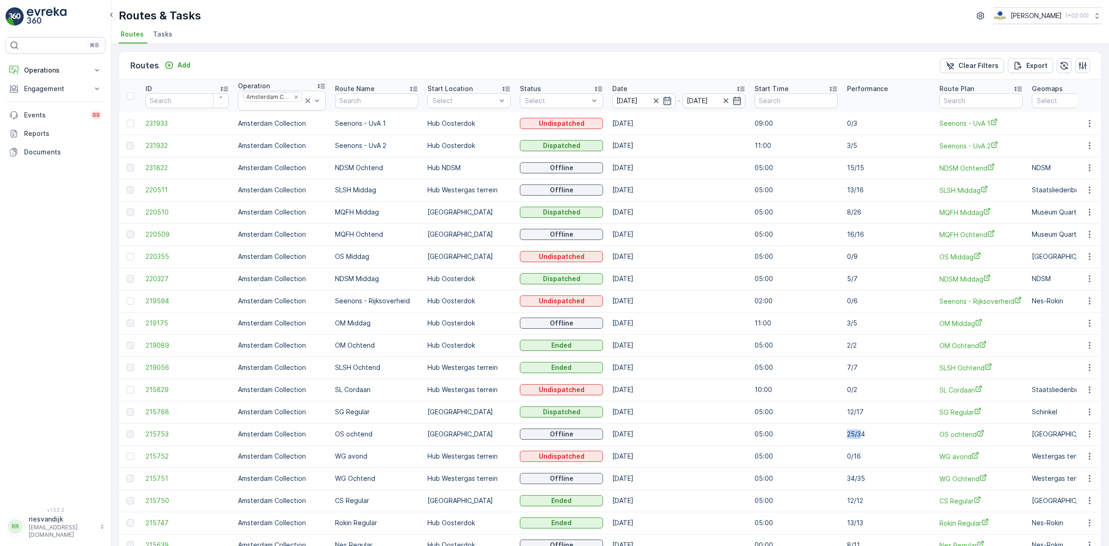
drag, startPoint x: 860, startPoint y: 435, endPoint x: 840, endPoint y: 435, distance: 19.9
click at [842, 435] on td "25/34" at bounding box center [888, 434] width 92 height 22
click at [303, 104] on icon at bounding box center [307, 100] width 9 height 9
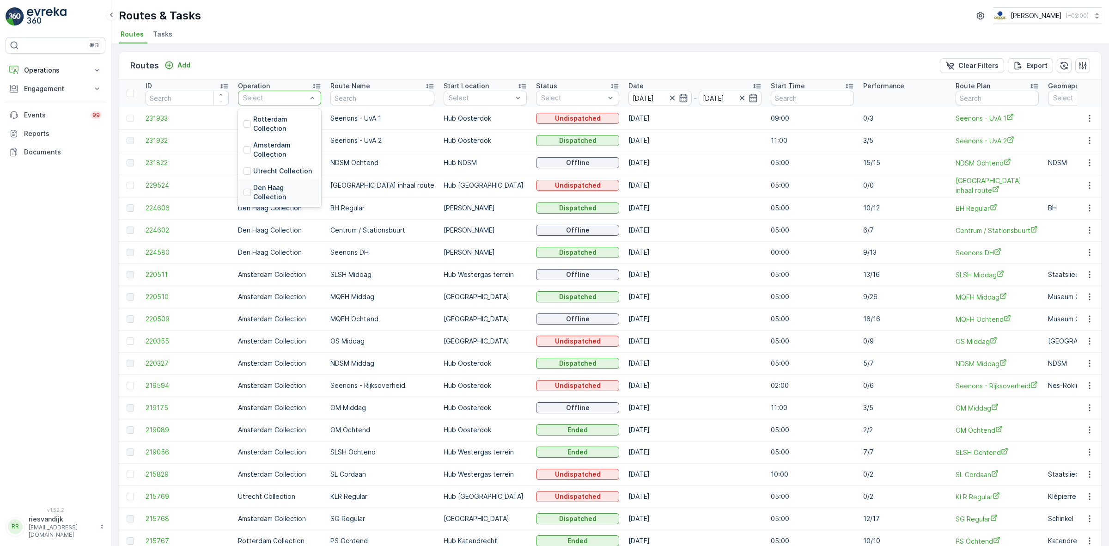
click at [268, 194] on p "Den Haag Collection" at bounding box center [284, 192] width 62 height 18
click at [308, 61] on div "Routes Add Clear Filters Export" at bounding box center [610, 66] width 982 height 28
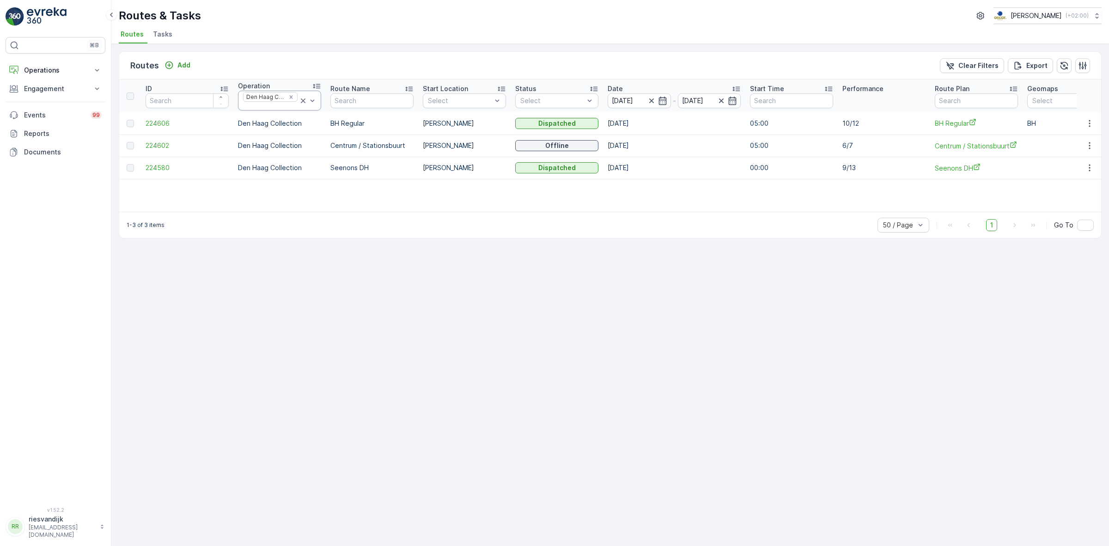
click at [298, 101] on icon at bounding box center [302, 100] width 9 height 9
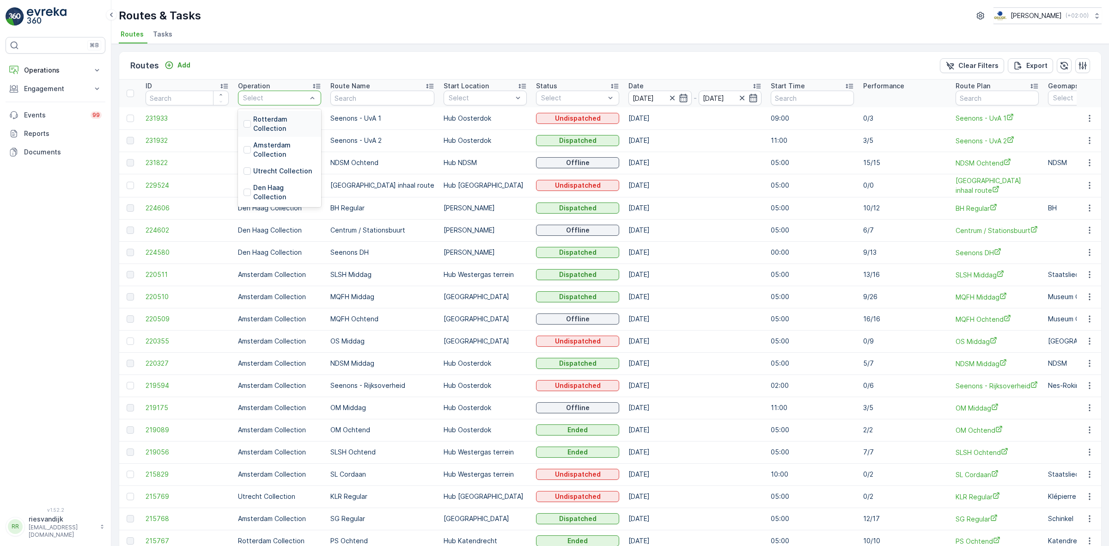
click at [263, 122] on p "Rotterdam Collection" at bounding box center [284, 124] width 62 height 18
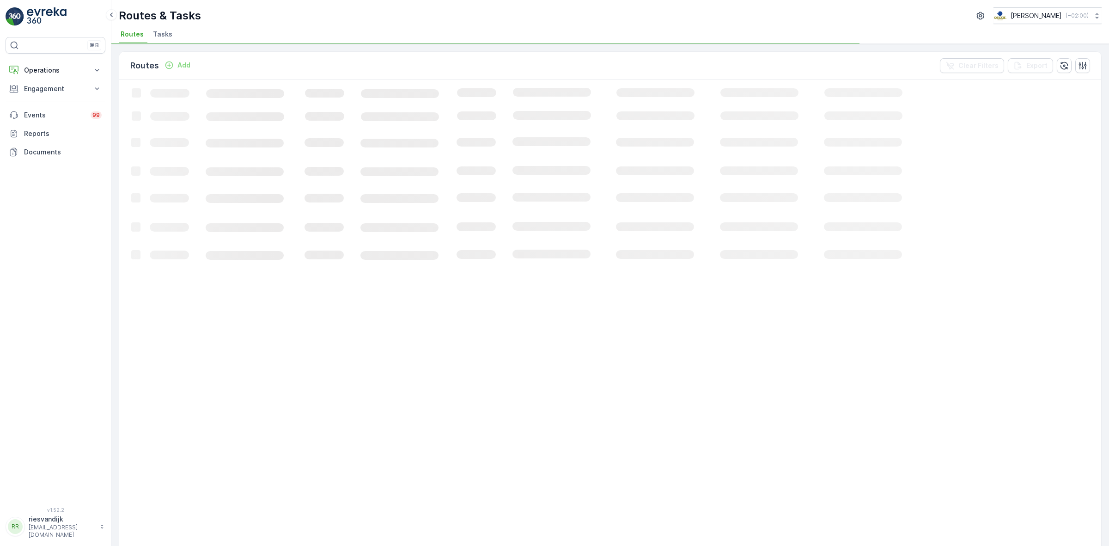
click at [287, 69] on div "Routes Add Clear Filters Export" at bounding box center [610, 66] width 982 height 28
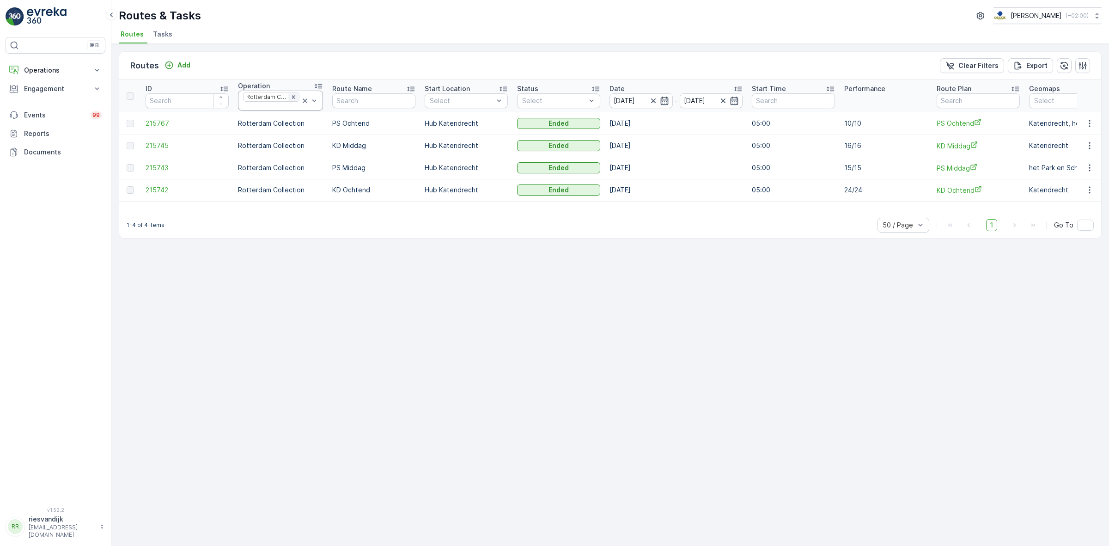
click at [291, 98] on icon "Remove Rotterdam Collection" at bounding box center [293, 97] width 6 height 6
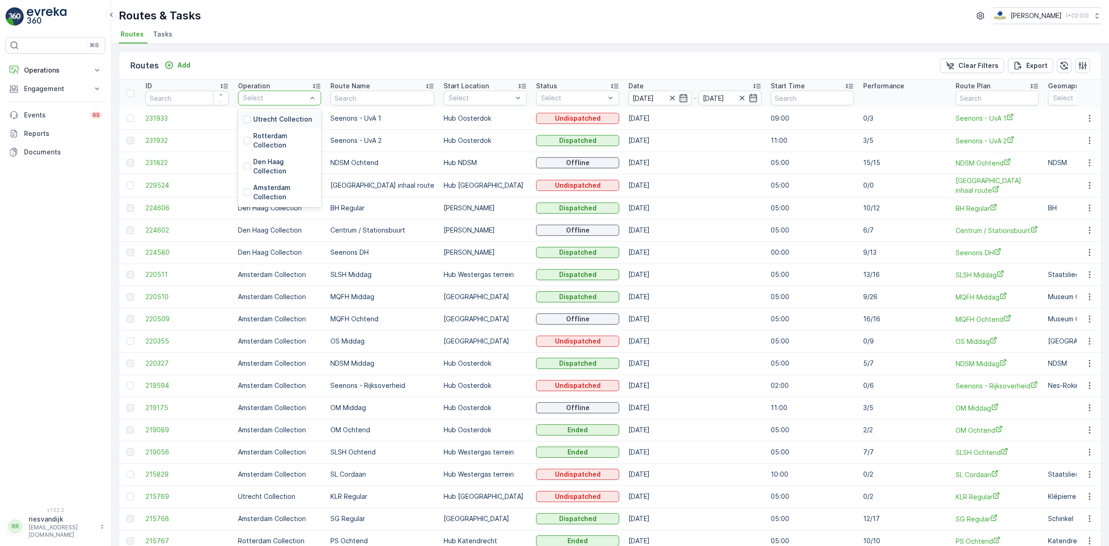
click at [304, 104] on div "Select" at bounding box center [279, 98] width 83 height 15
click at [278, 119] on p "Utrecht Collection" at bounding box center [282, 119] width 59 height 9
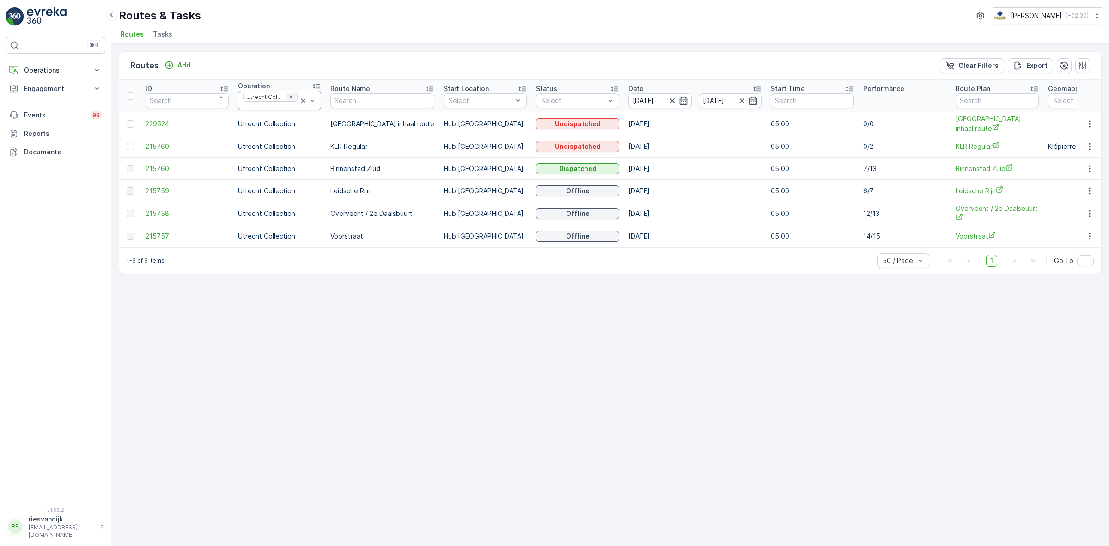
click at [292, 96] on icon "Remove Utrecht Collection" at bounding box center [291, 96] width 3 height 3
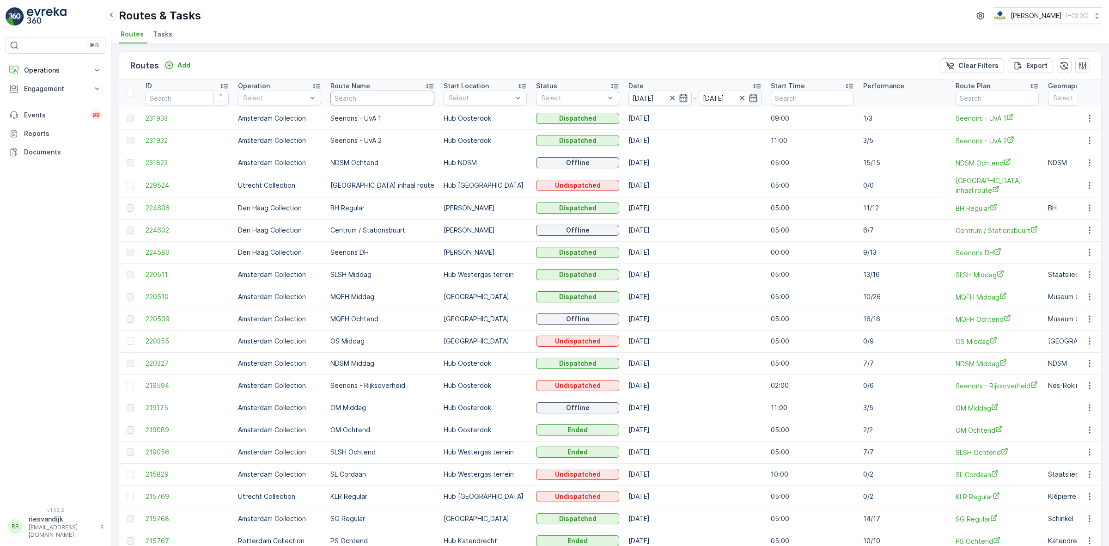
click at [359, 94] on input "text" at bounding box center [382, 98] width 104 height 15
click at [161, 36] on span "Tasks" at bounding box center [162, 34] width 19 height 9
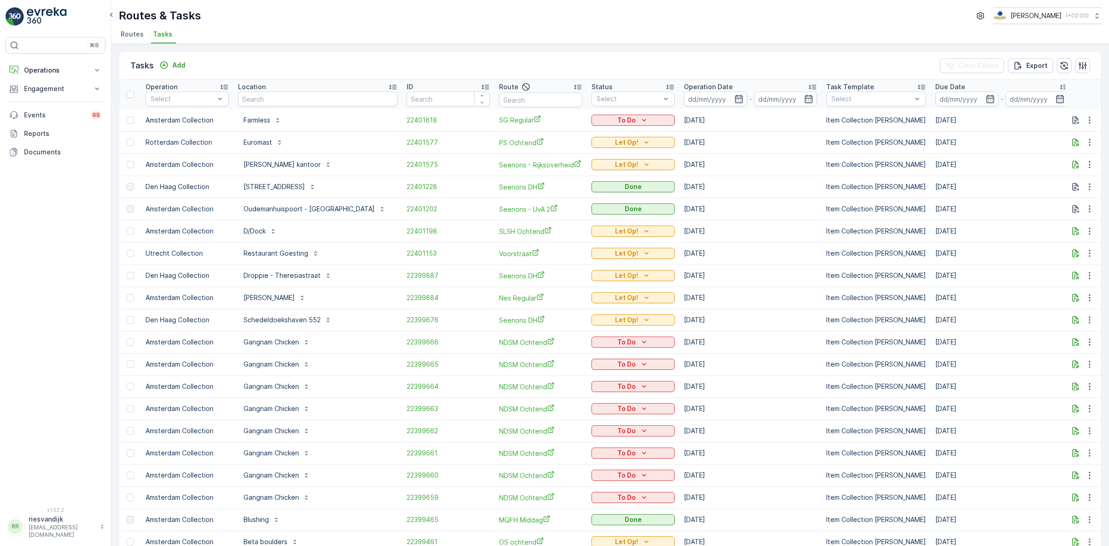
click at [300, 102] on input "text" at bounding box center [317, 98] width 159 height 15
type input "ash"
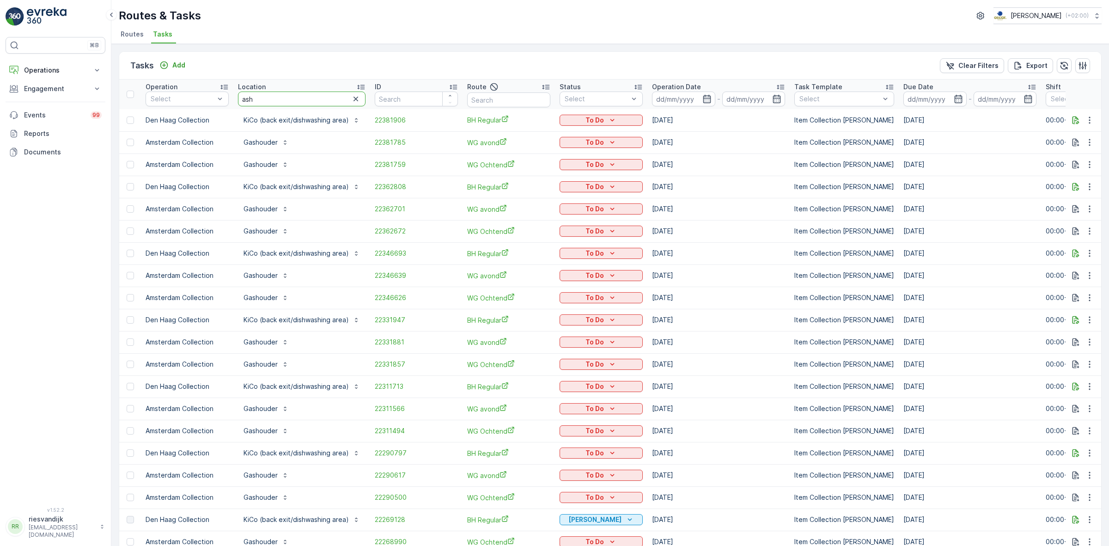
drag, startPoint x: 310, startPoint y: 99, endPoint x: 237, endPoint y: 91, distance: 74.4
click at [237, 91] on th "Location ash" at bounding box center [301, 94] width 137 height 30
type input "es"
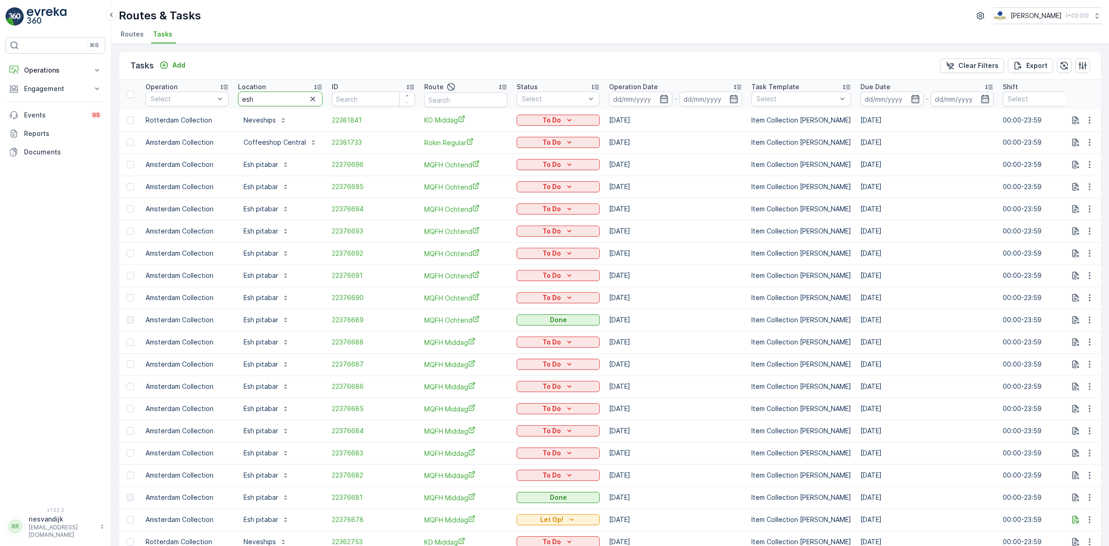
click at [284, 95] on input "esh" at bounding box center [280, 98] width 85 height 15
type input "esh pita"
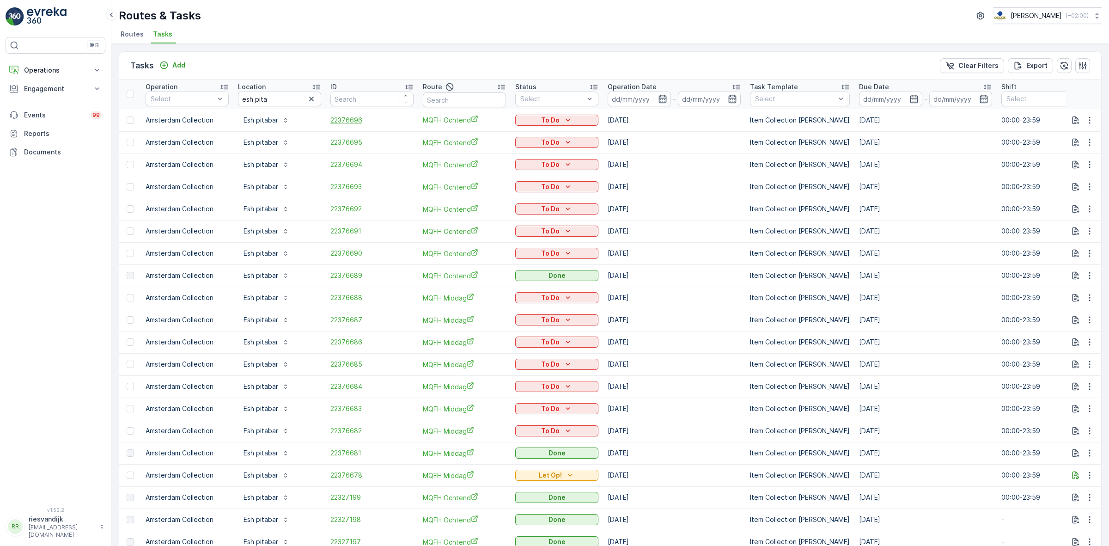
click at [345, 118] on span "22376696" at bounding box center [371, 119] width 83 height 9
click at [625, 86] on p "Operation Date" at bounding box center [632, 86] width 49 height 9
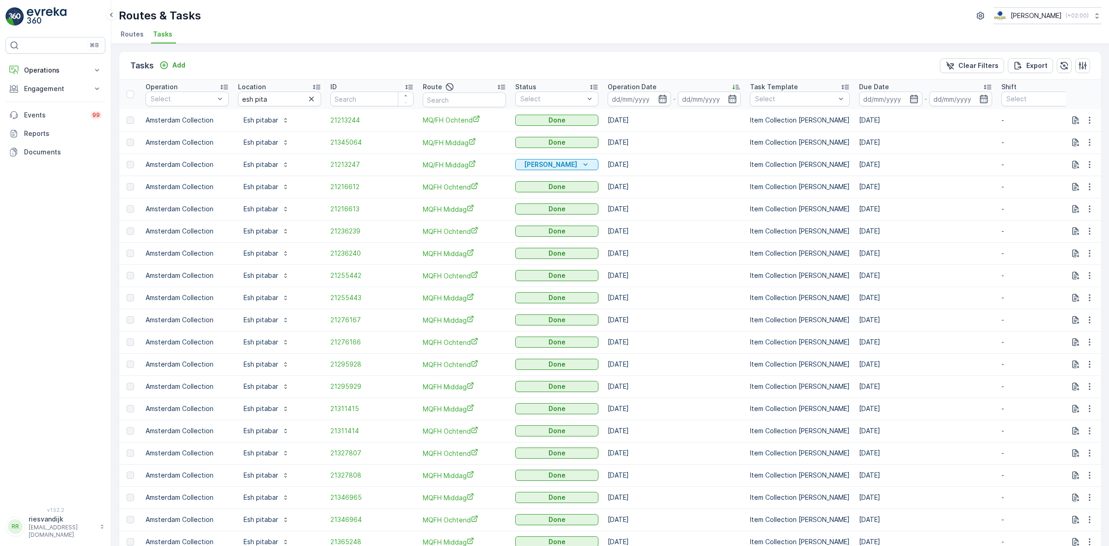
click at [625, 86] on p "Operation Date" at bounding box center [632, 86] width 49 height 9
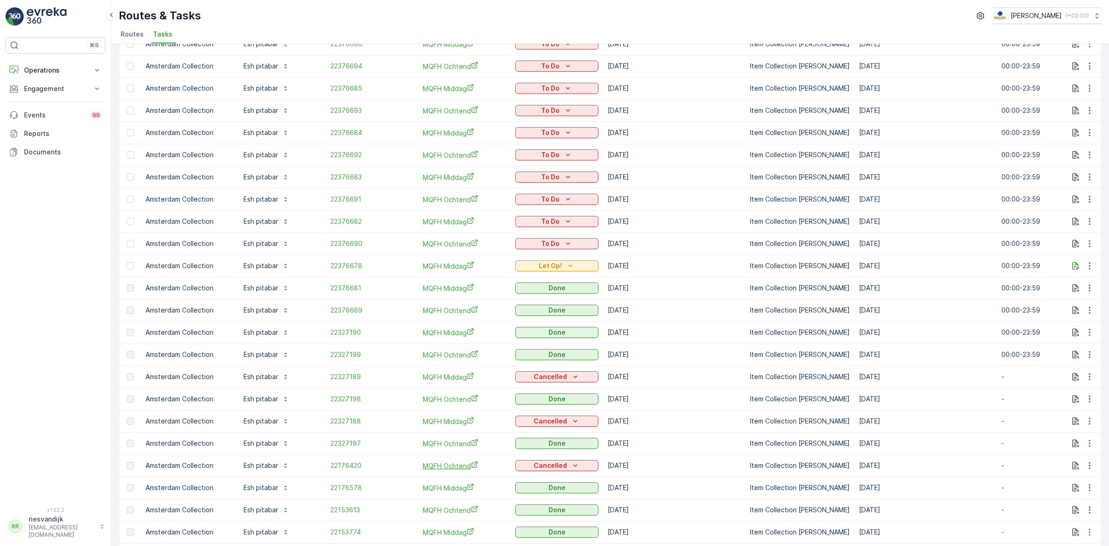
scroll to position [231, 0]
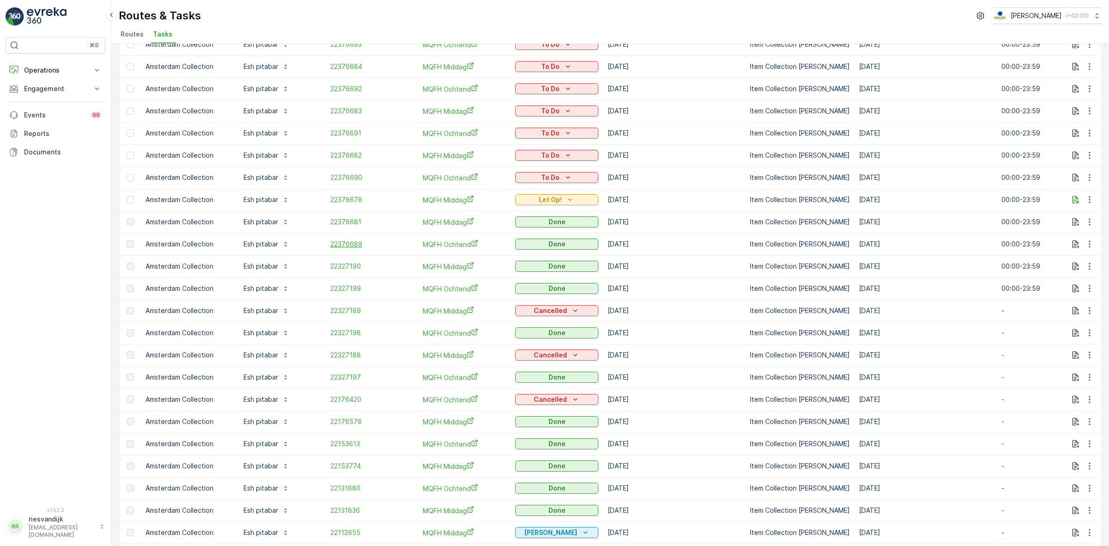
click at [345, 243] on span "22376689" at bounding box center [371, 243] width 83 height 9
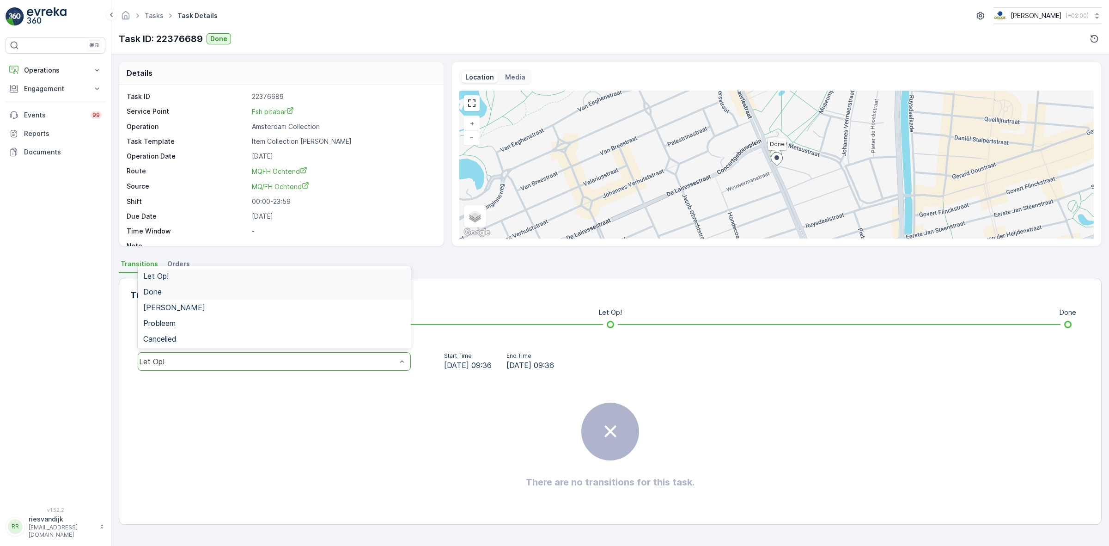
click at [263, 296] on div "Done" at bounding box center [274, 291] width 262 height 8
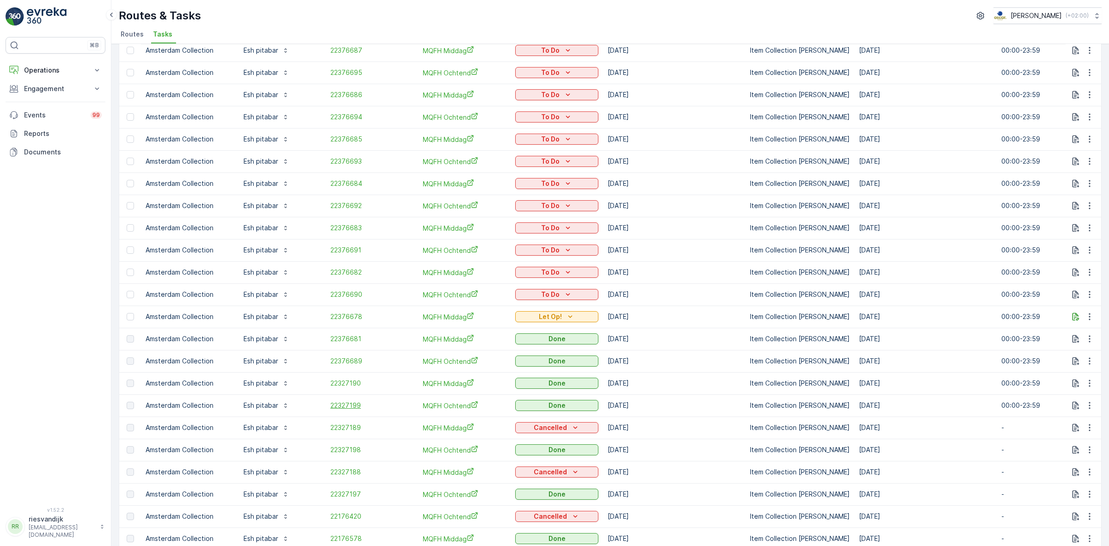
scroll to position [115, 0]
click at [346, 380] on span "22327190" at bounding box center [371, 381] width 83 height 9
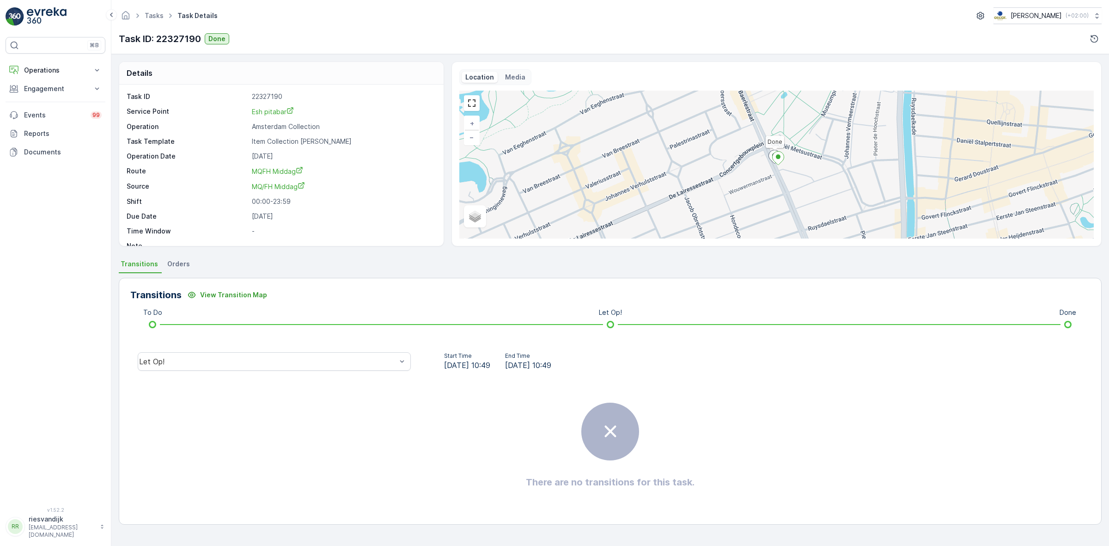
click at [311, 371] on div "Let Op!" at bounding box center [274, 361] width 288 height 30
click at [319, 293] on div "Done" at bounding box center [274, 291] width 262 height 8
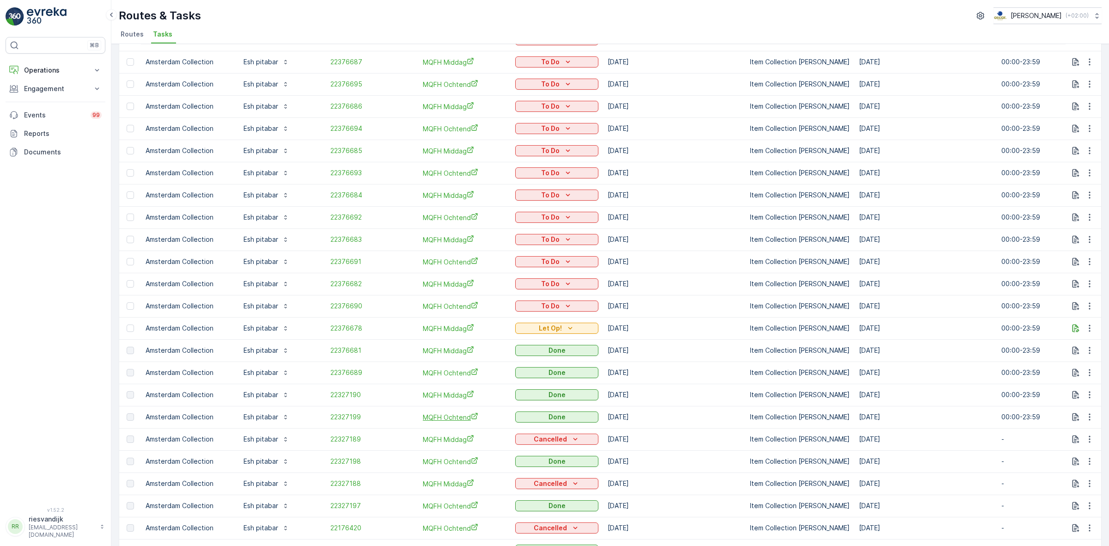
scroll to position [115, 0]
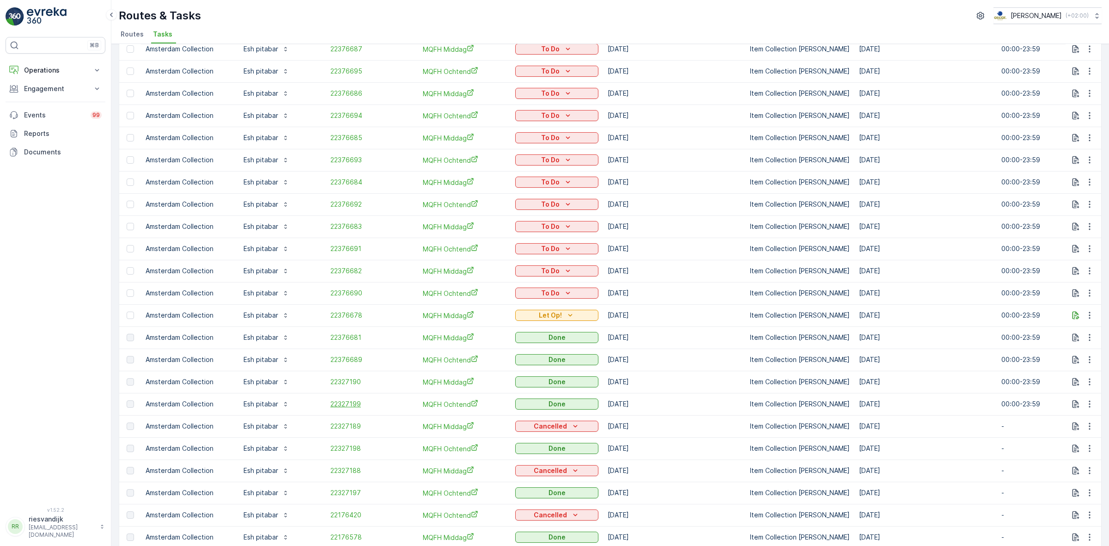
click at [360, 406] on span "22327199" at bounding box center [371, 403] width 83 height 9
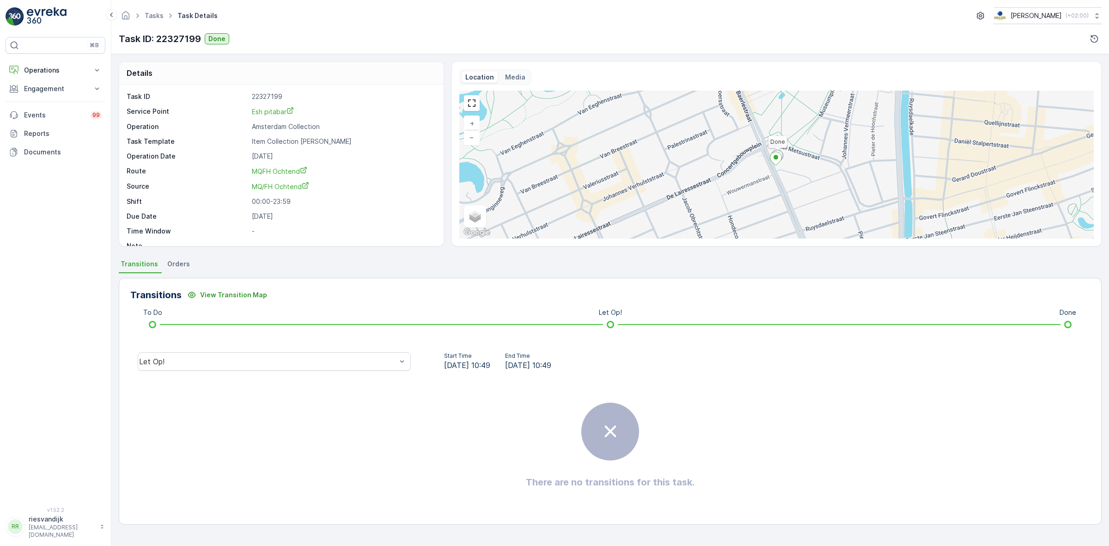
click at [377, 372] on div "Let Op!" at bounding box center [274, 361] width 288 height 30
click at [377, 367] on div "Let Op!" at bounding box center [274, 361] width 273 height 18
click at [333, 292] on div "Done" at bounding box center [274, 291] width 262 height 8
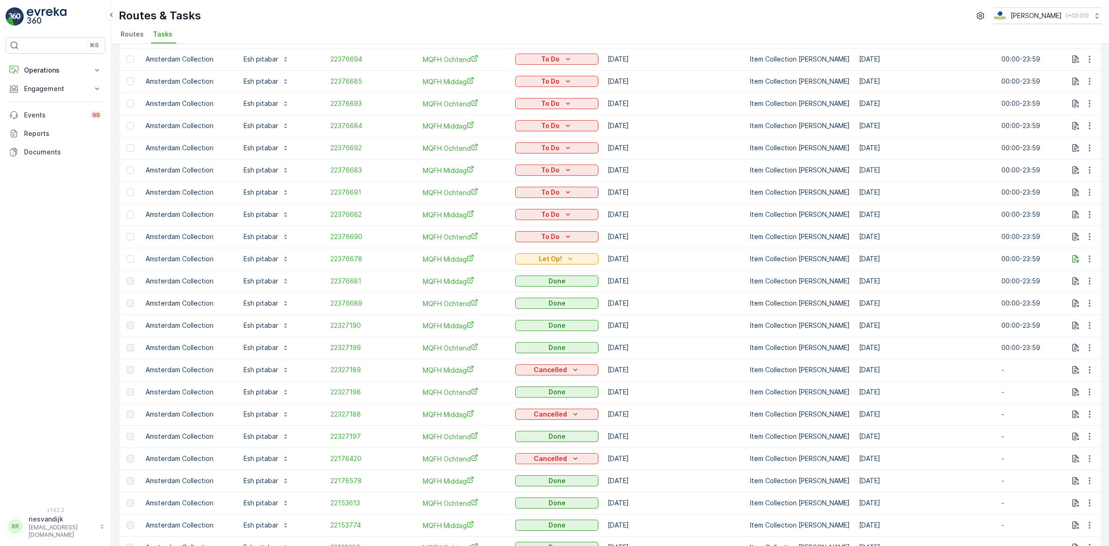
scroll to position [173, 0]
click at [351, 387] on span "22327198" at bounding box center [371, 390] width 83 height 9
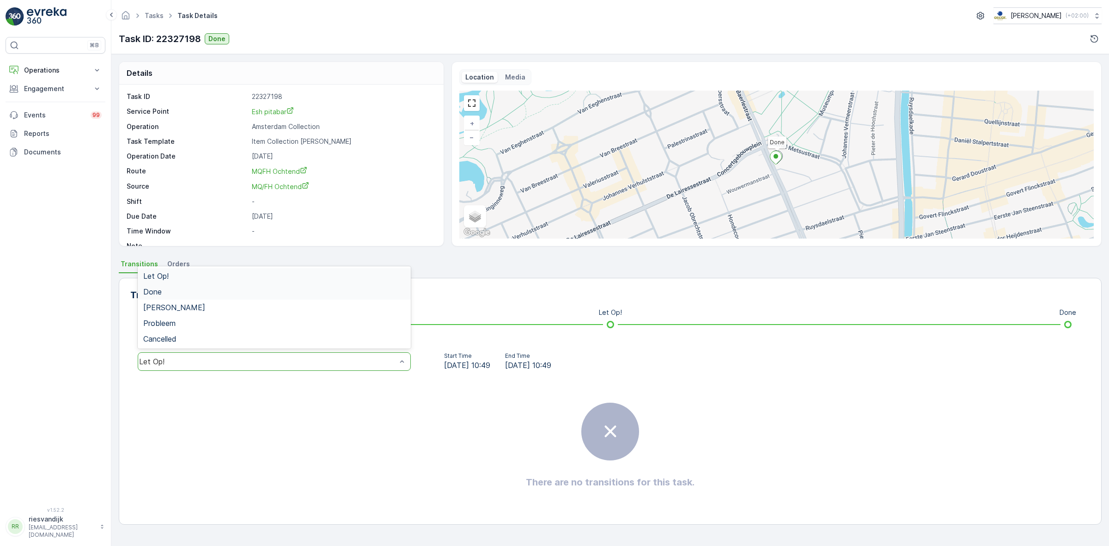
click at [305, 296] on div "Done" at bounding box center [274, 292] width 273 height 16
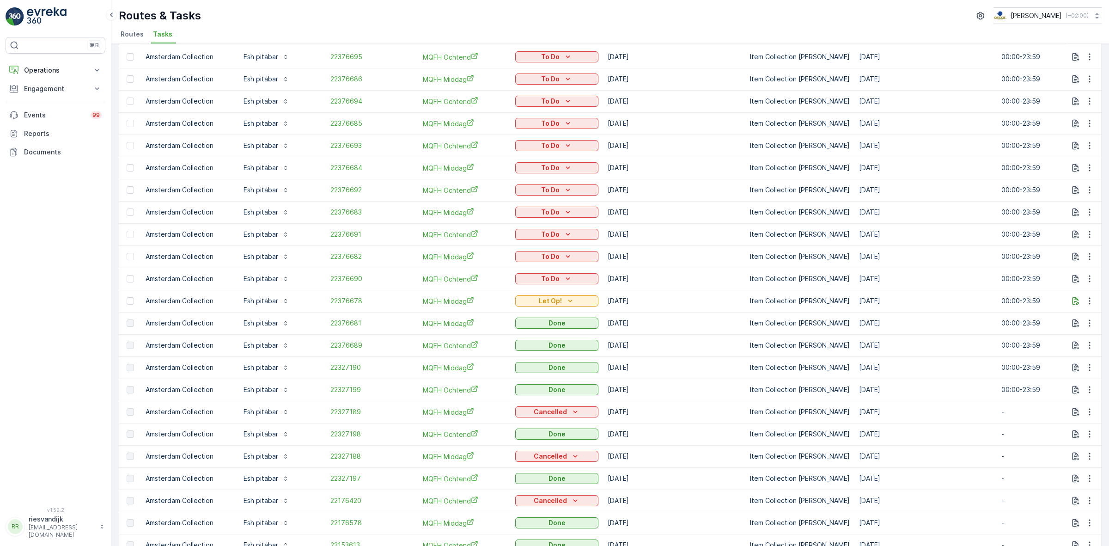
scroll to position [173, 0]
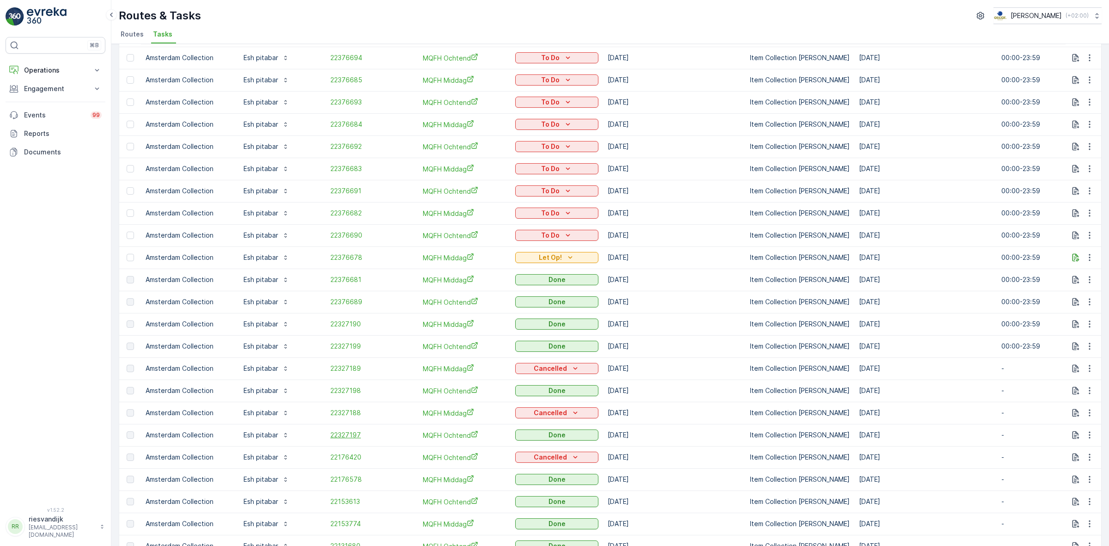
click at [340, 437] on span "22327197" at bounding box center [371, 434] width 83 height 9
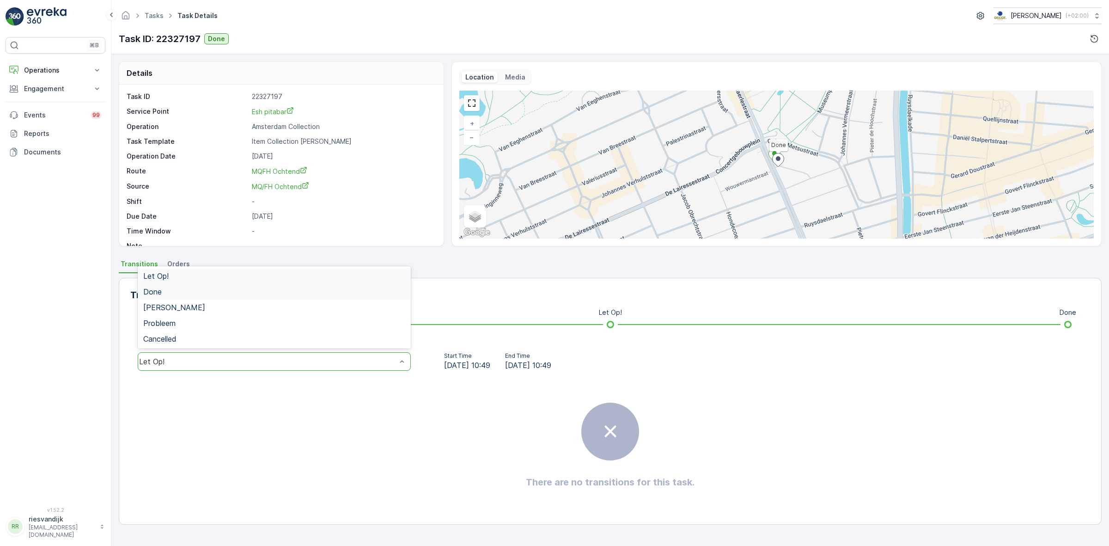
click at [320, 296] on div "Done" at bounding box center [274, 291] width 262 height 8
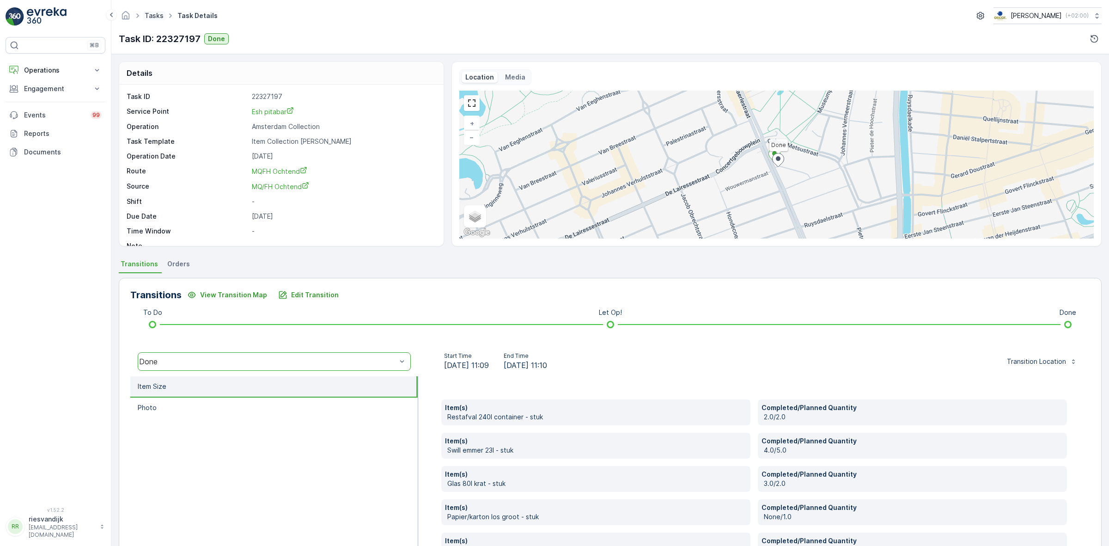
click at [152, 12] on link "Tasks" at bounding box center [154, 16] width 19 height 8
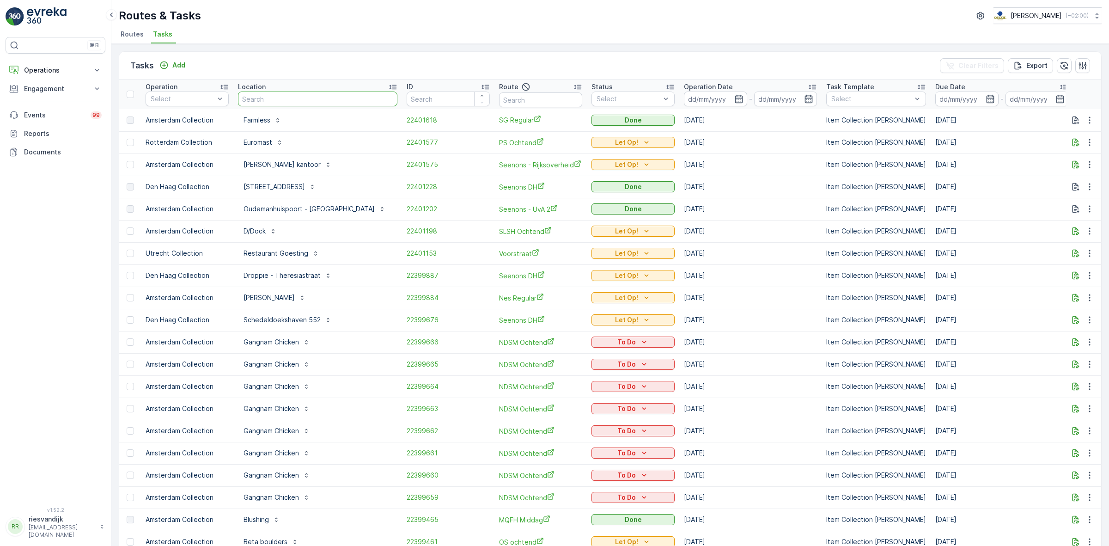
click at [266, 95] on input "text" at bounding box center [317, 98] width 159 height 15
type input "agnieten"
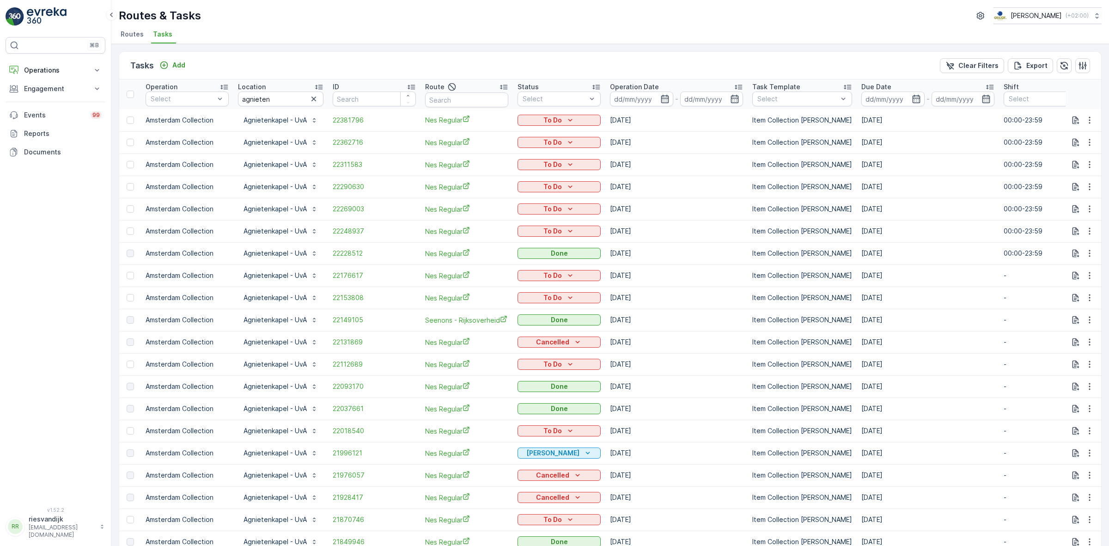
click at [654, 82] on p "Operation Date" at bounding box center [634, 86] width 49 height 9
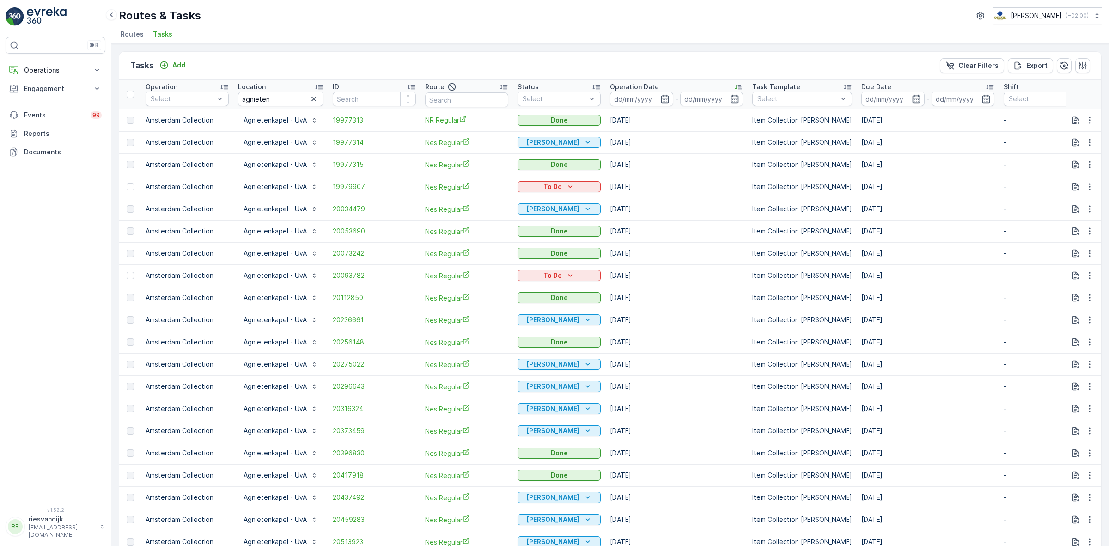
click at [652, 81] on th "Operation Date -" at bounding box center [676, 94] width 142 height 30
click at [644, 87] on p "Operation Date" at bounding box center [634, 86] width 49 height 9
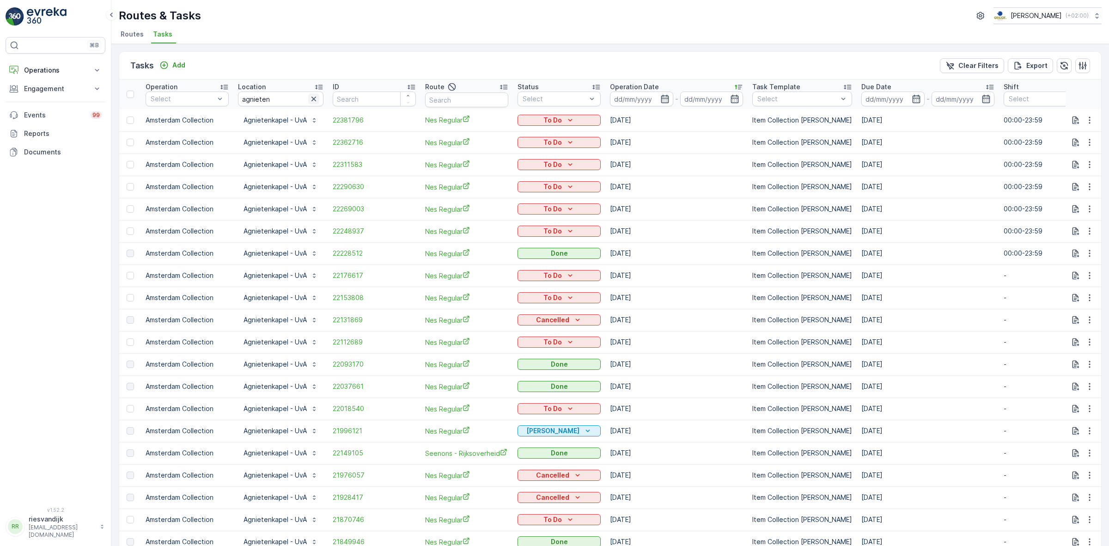
click at [318, 102] on button "button" at bounding box center [313, 98] width 11 height 11
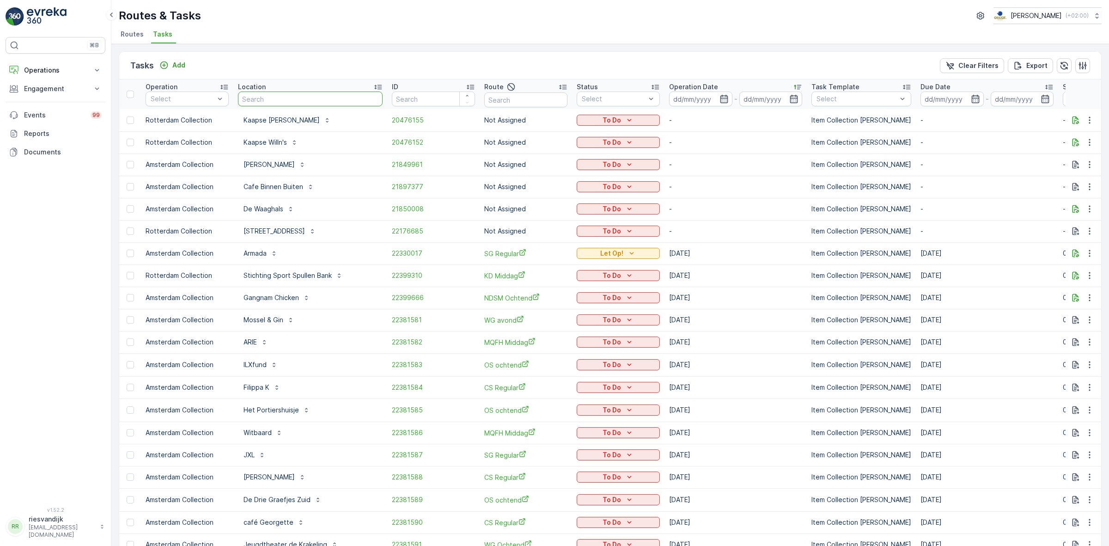
click at [257, 100] on input "text" at bounding box center [310, 98] width 145 height 15
type input "frs"
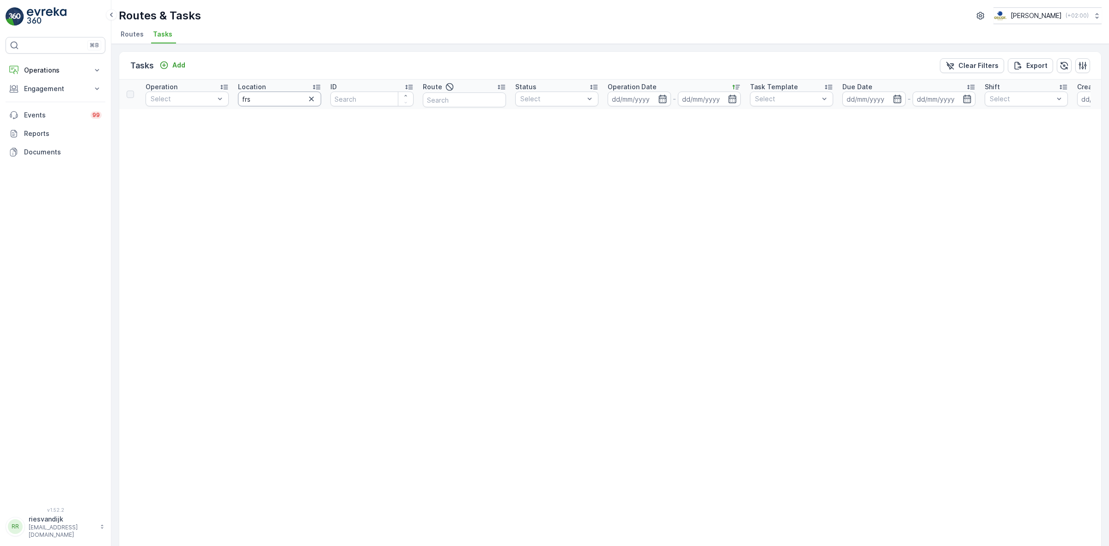
click at [257, 100] on input "frs" at bounding box center [279, 98] width 83 height 15
type input "frasc"
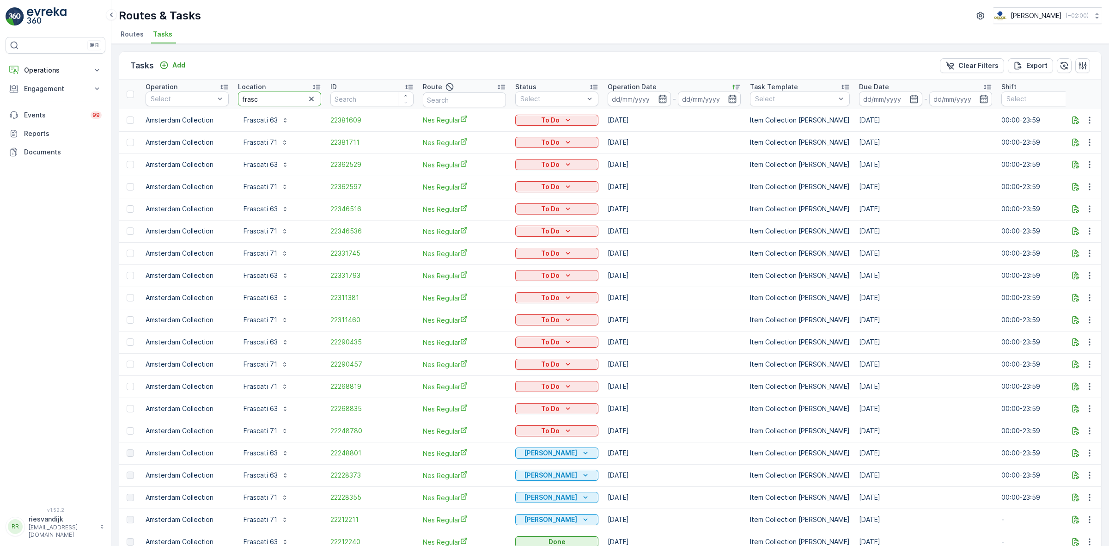
click at [275, 102] on input "frasc" at bounding box center [279, 98] width 83 height 15
type input "frascati 63"
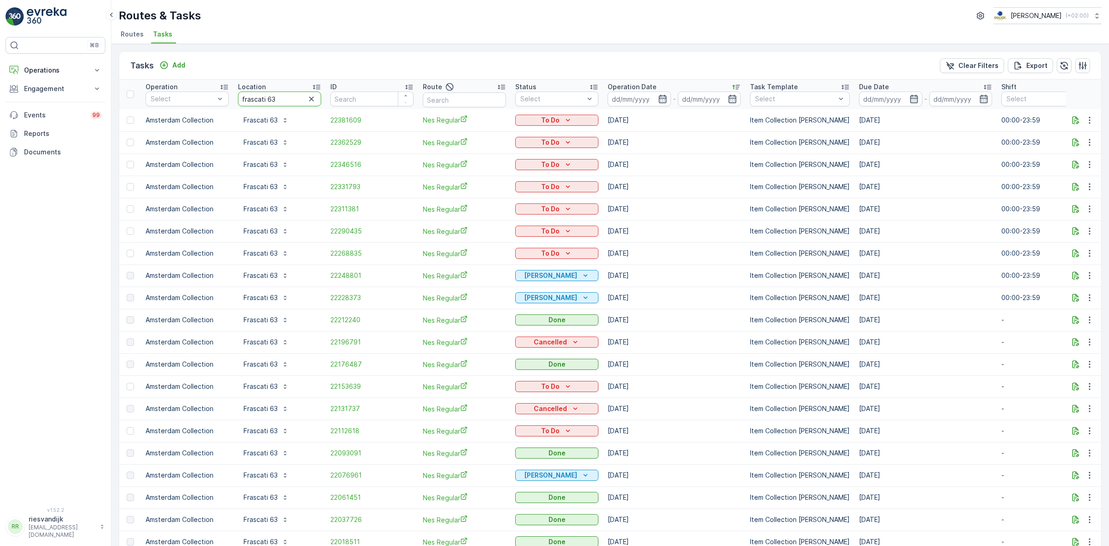
click at [275, 97] on input "frascati 63" at bounding box center [279, 98] width 83 height 15
type input "frascati 7"
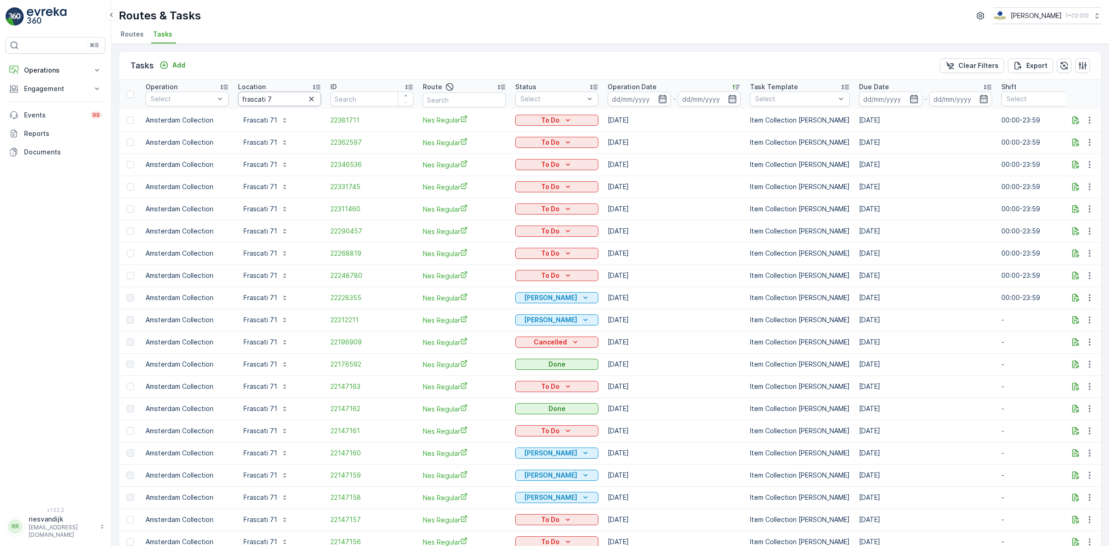
click at [283, 94] on input "frascati 7" at bounding box center [279, 98] width 83 height 15
type input "frascati"
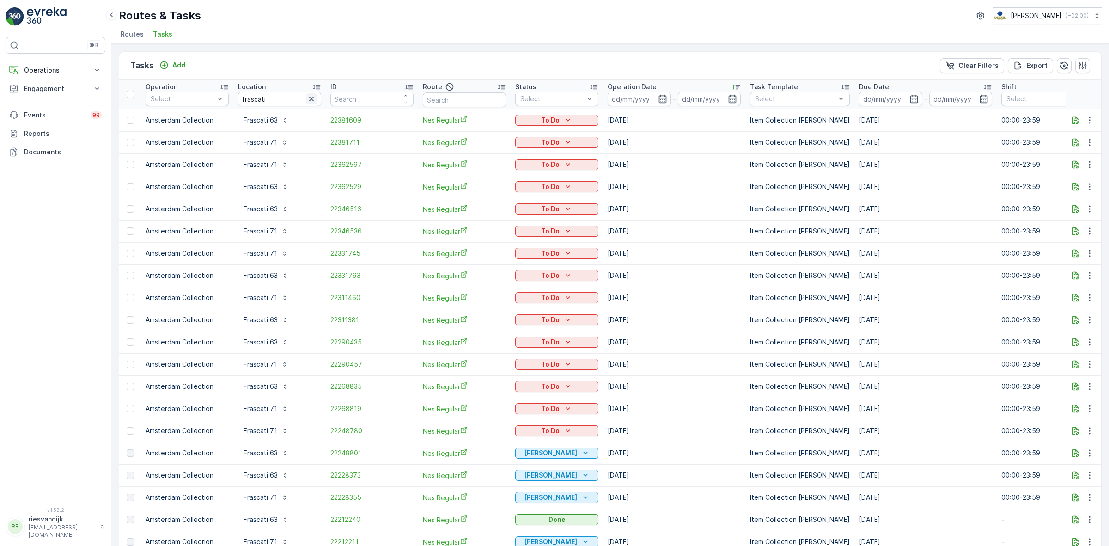
click at [312, 100] on icon "button" at bounding box center [311, 99] width 5 height 5
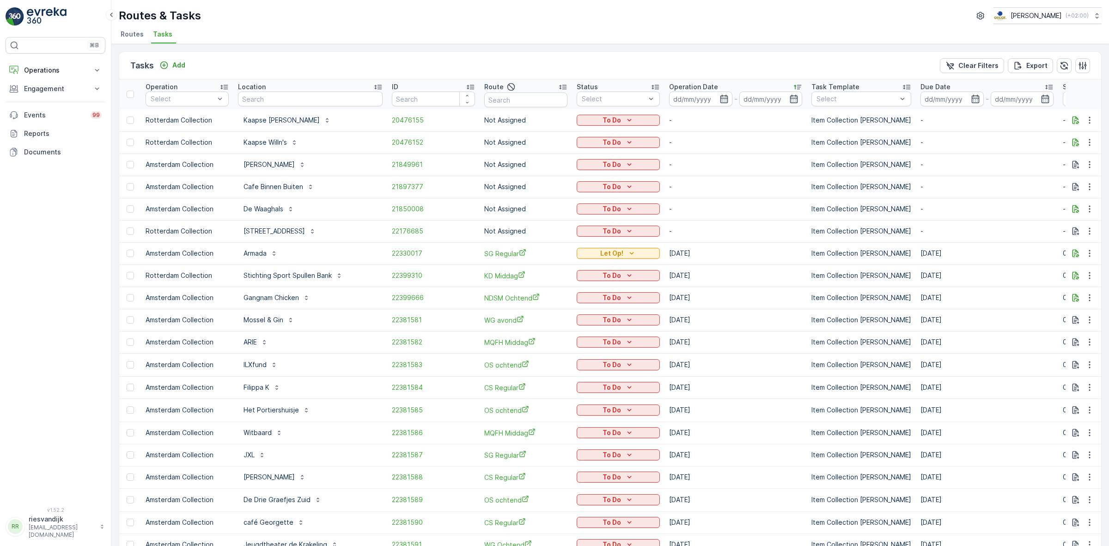
click at [301, 96] on input "text" at bounding box center [310, 98] width 145 height 15
type input "g"
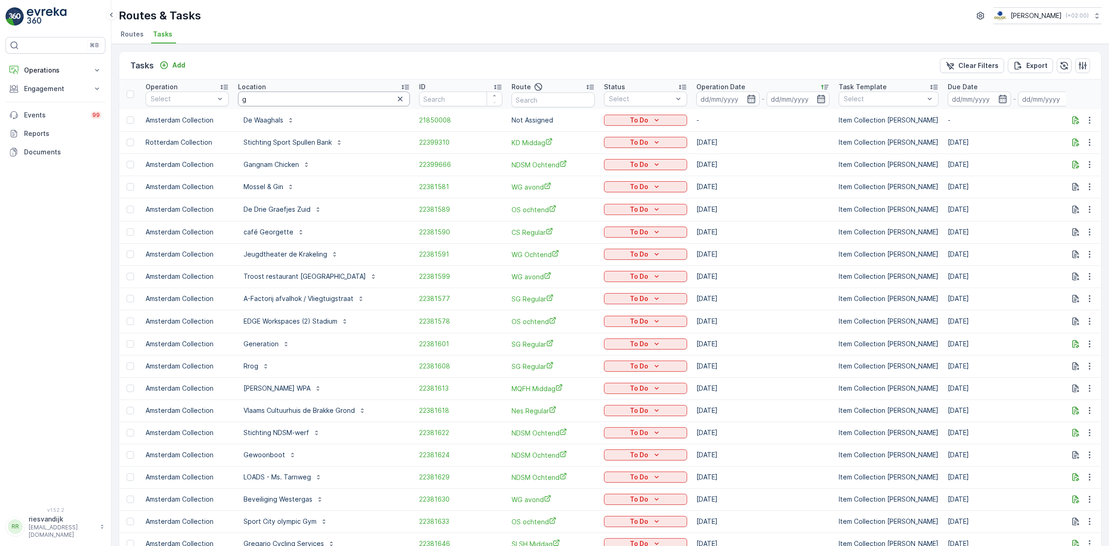
click at [301, 96] on input "g" at bounding box center [324, 98] width 172 height 15
type input "a"
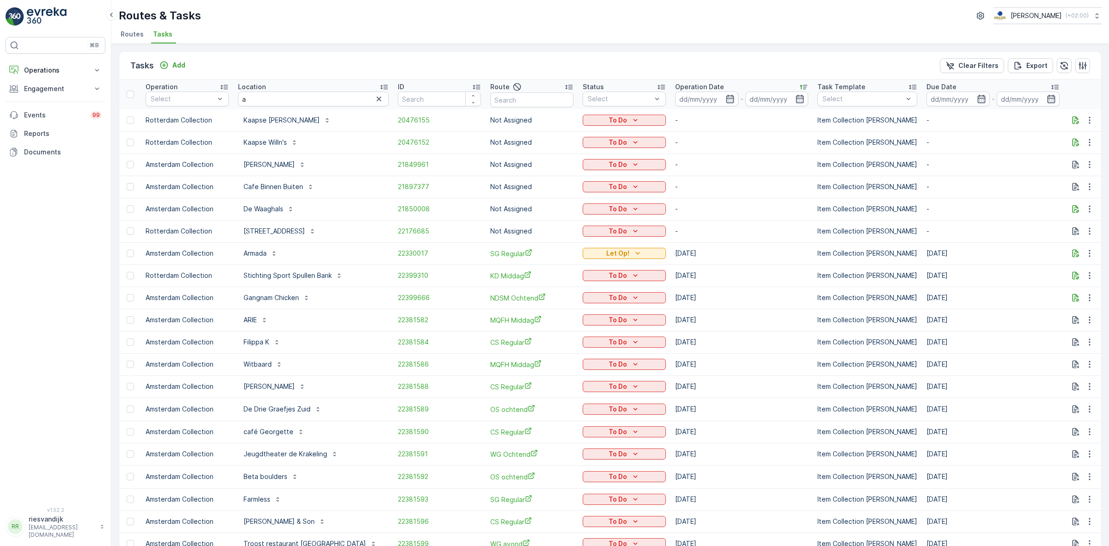
click at [301, 96] on input "a" at bounding box center [313, 98] width 151 height 15
type input "agniete"
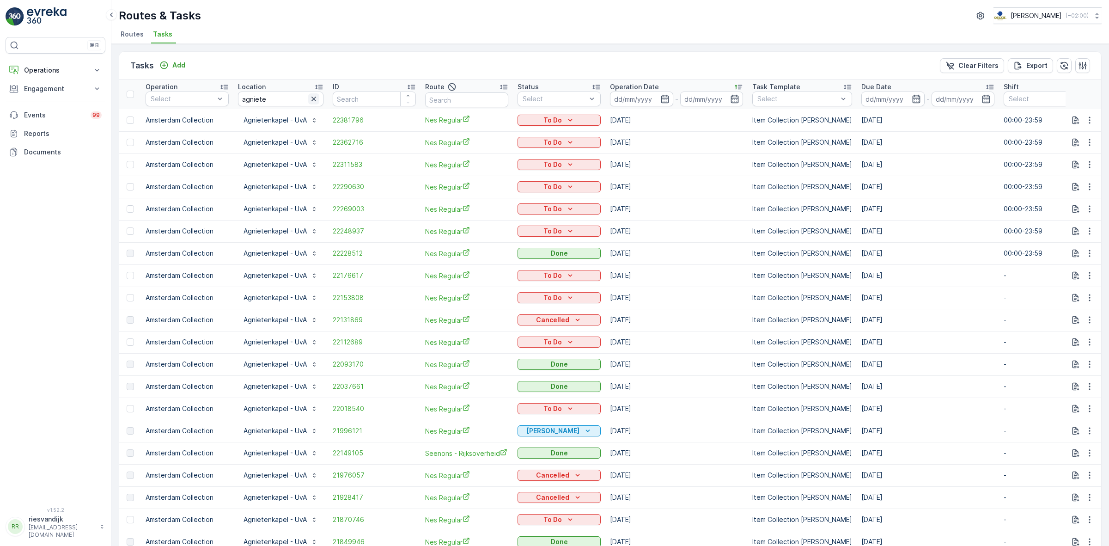
click at [310, 99] on icon "button" at bounding box center [313, 98] width 9 height 9
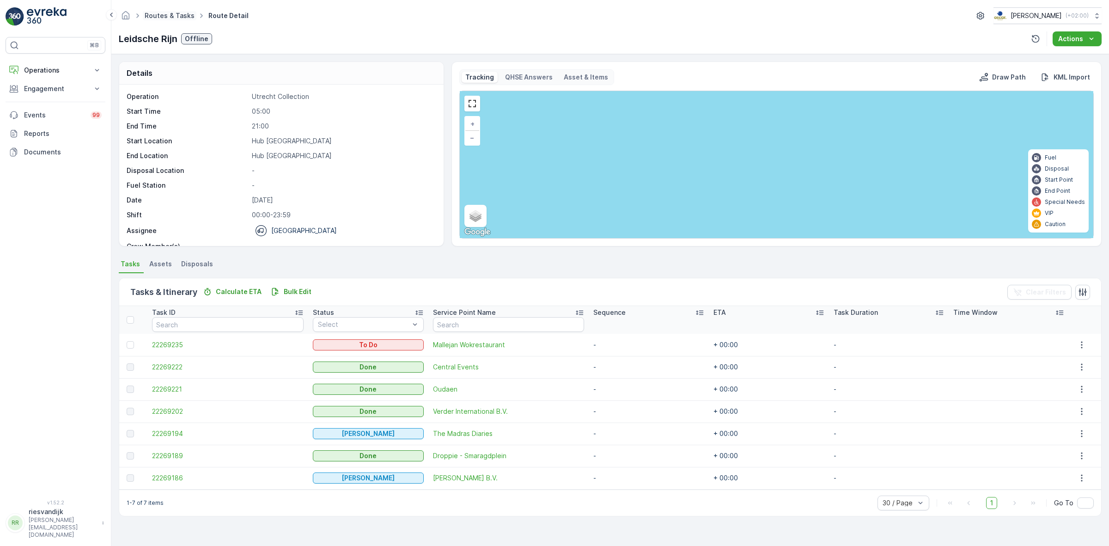
click at [186, 13] on link "Routes & Tasks" at bounding box center [170, 16] width 50 height 8
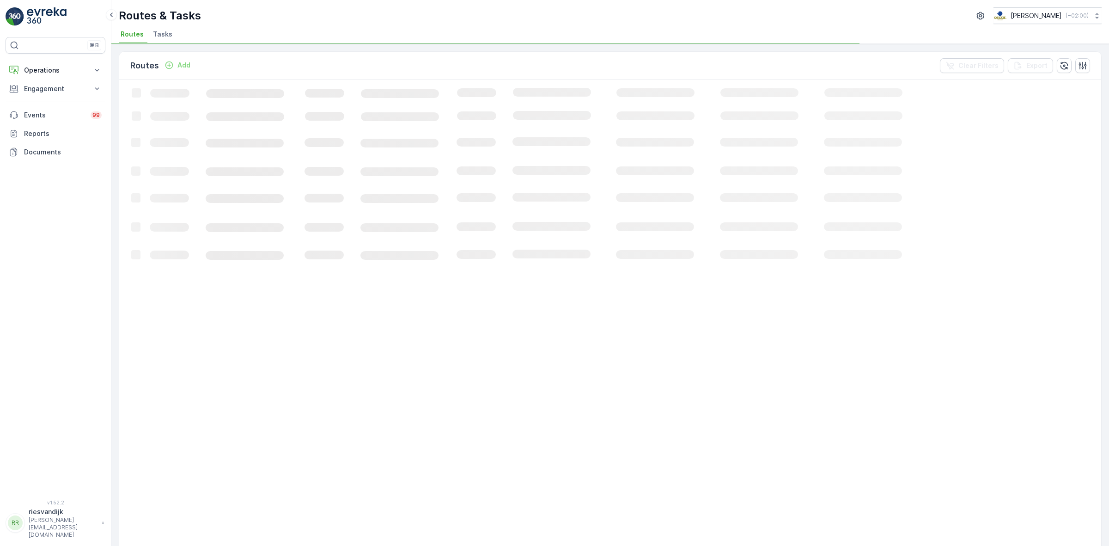
click at [162, 35] on span "Tasks" at bounding box center [162, 34] width 19 height 9
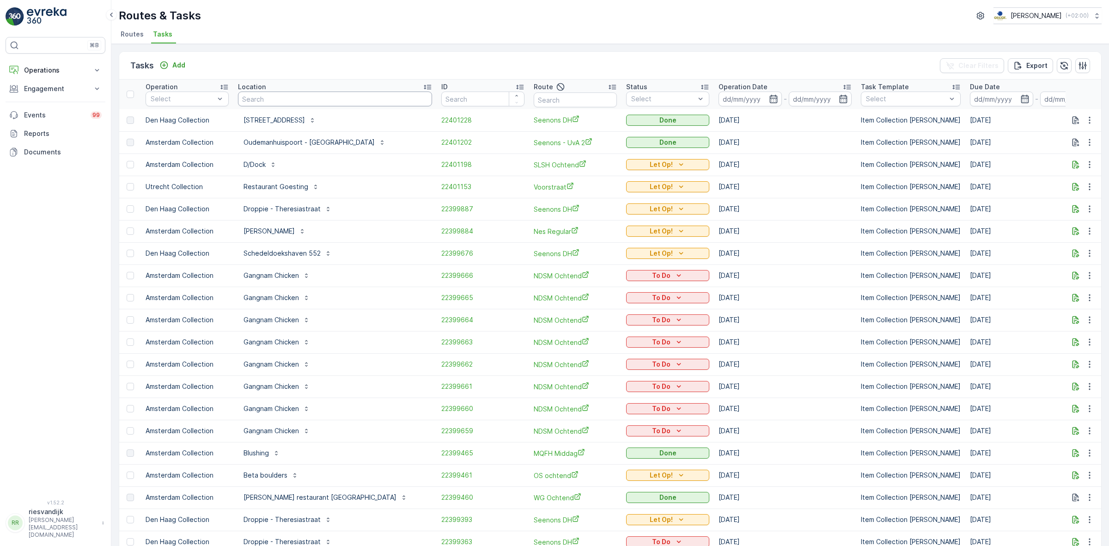
click at [261, 101] on input "text" at bounding box center [335, 98] width 194 height 15
type input "euro"
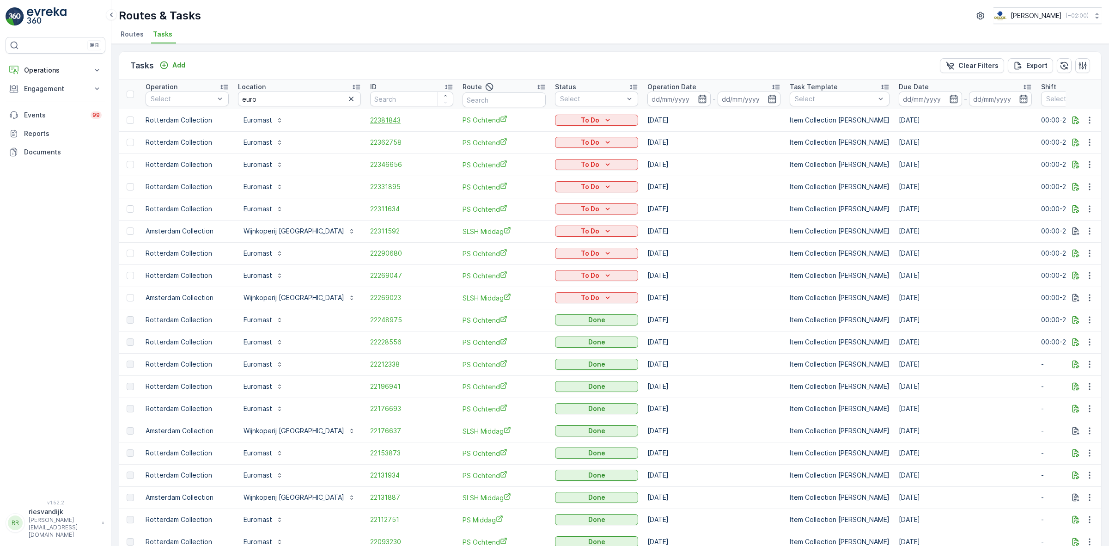
click at [370, 115] on span "22381843" at bounding box center [411, 119] width 83 height 9
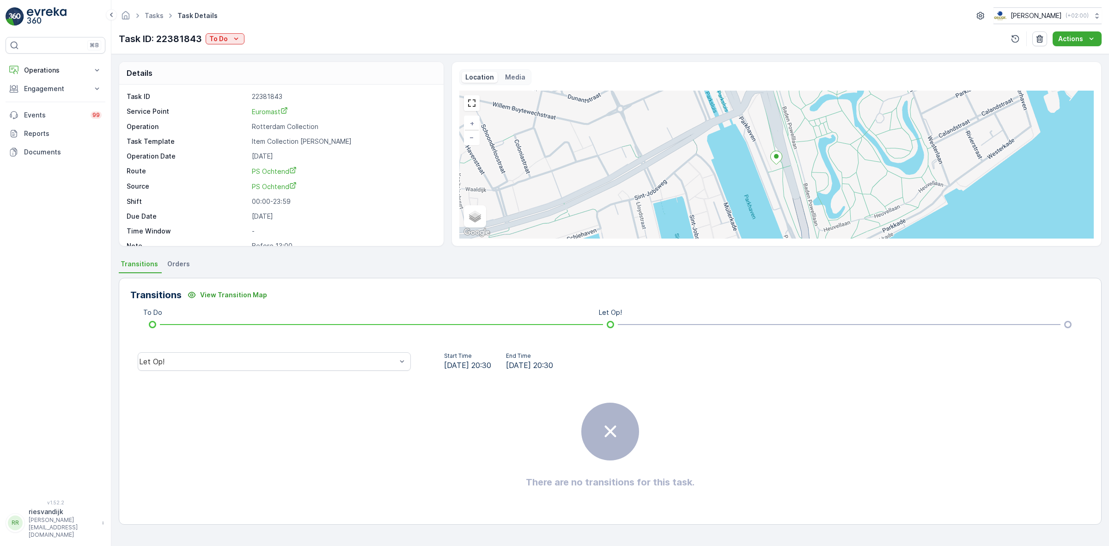
scroll to position [12, 0]
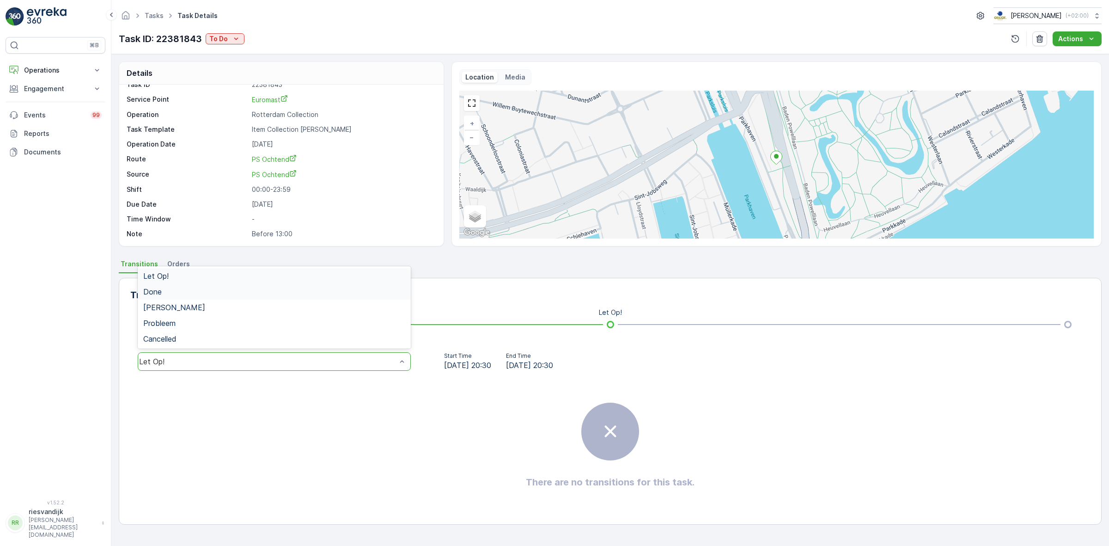
click at [225, 289] on div "Done" at bounding box center [274, 291] width 262 height 8
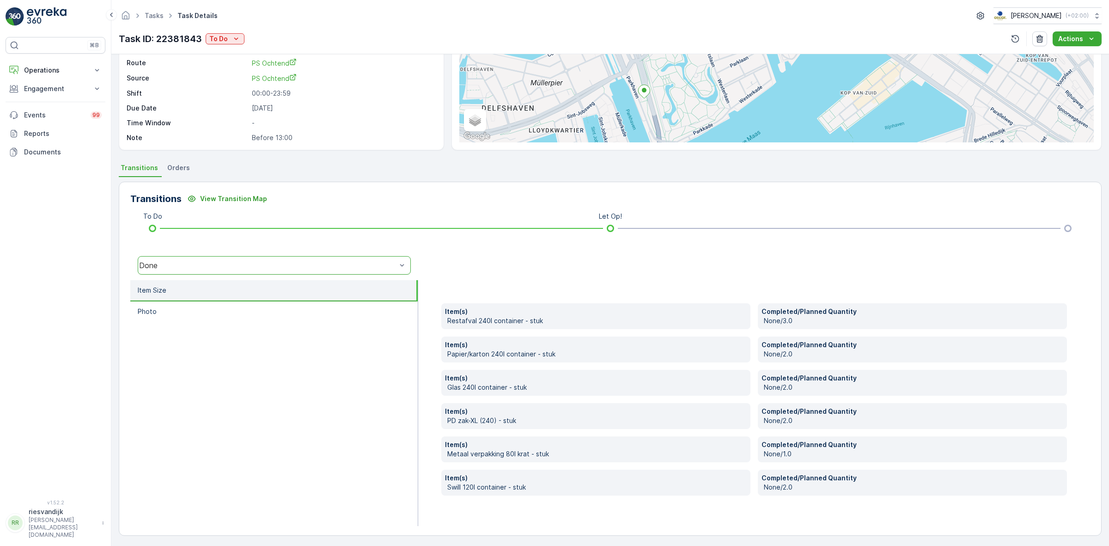
scroll to position [97, 0]
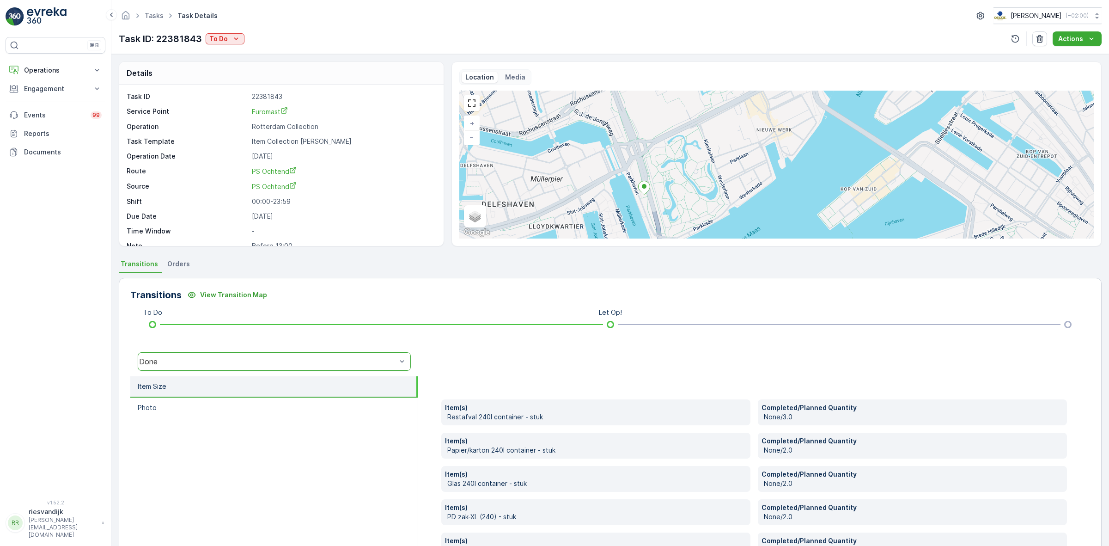
scroll to position [12, 0]
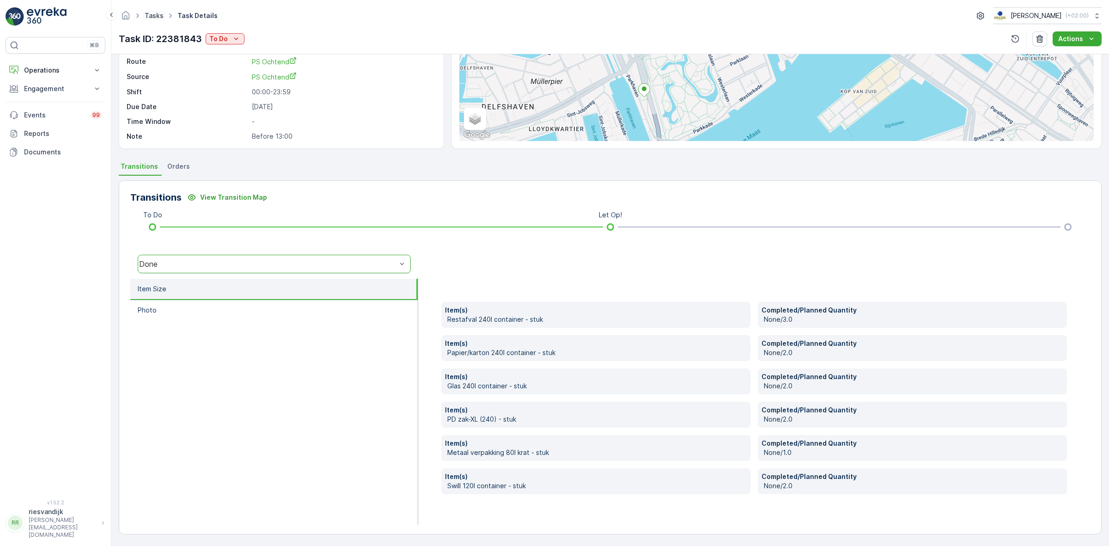
click at [160, 17] on link "Tasks" at bounding box center [154, 16] width 19 height 8
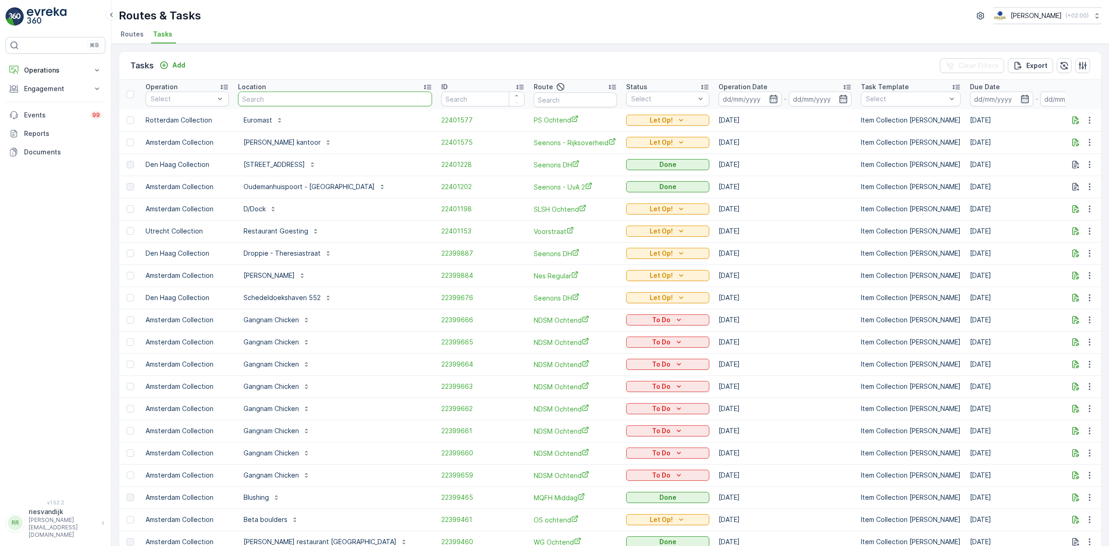
click at [275, 96] on input "text" at bounding box center [335, 98] width 194 height 15
type input "pita"
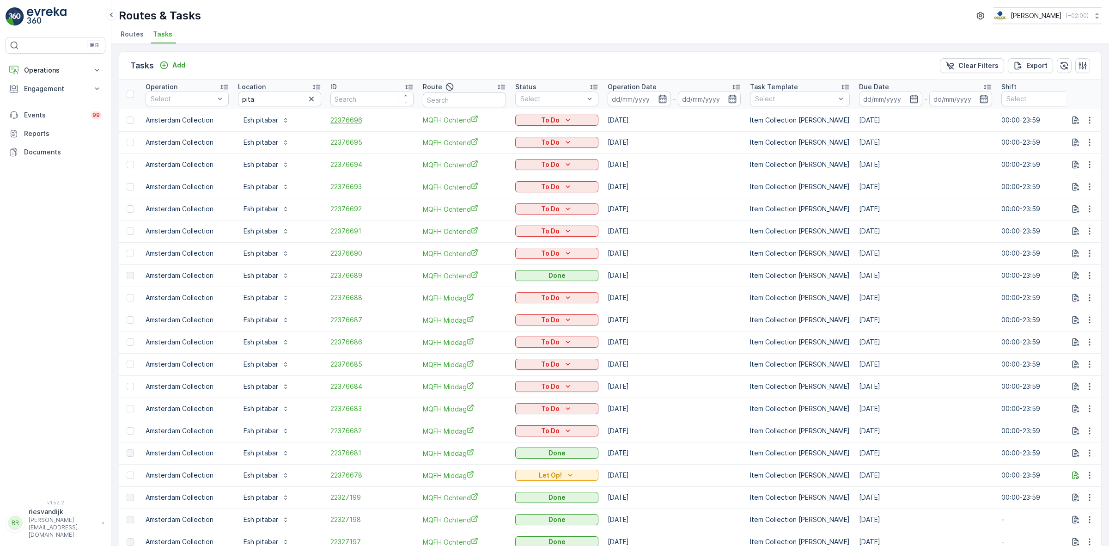
click at [349, 123] on span "22376696" at bounding box center [371, 119] width 83 height 9
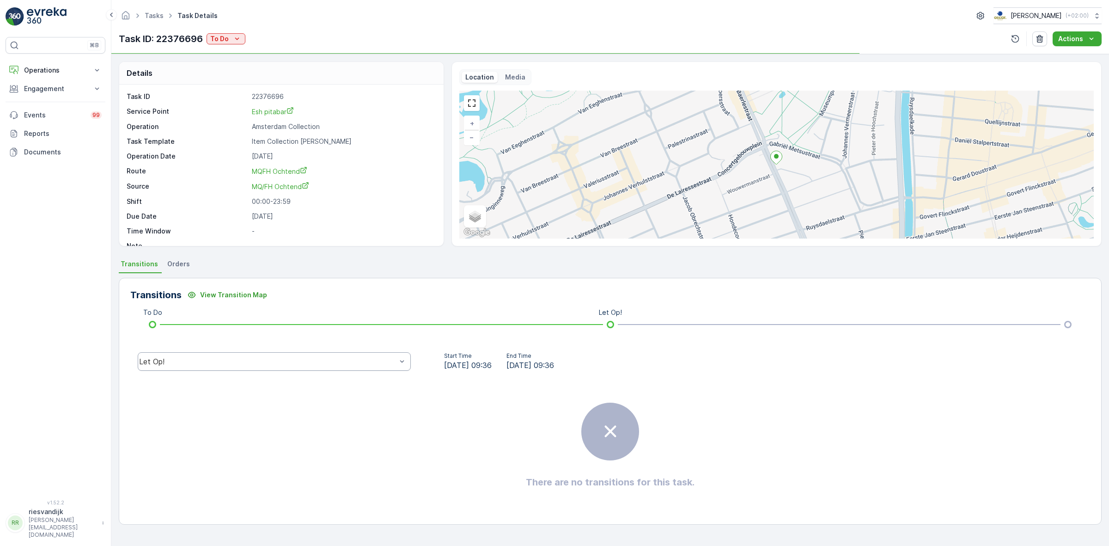
click at [373, 354] on div "Let Op!" at bounding box center [274, 361] width 273 height 18
click at [343, 293] on div "Done" at bounding box center [274, 291] width 262 height 8
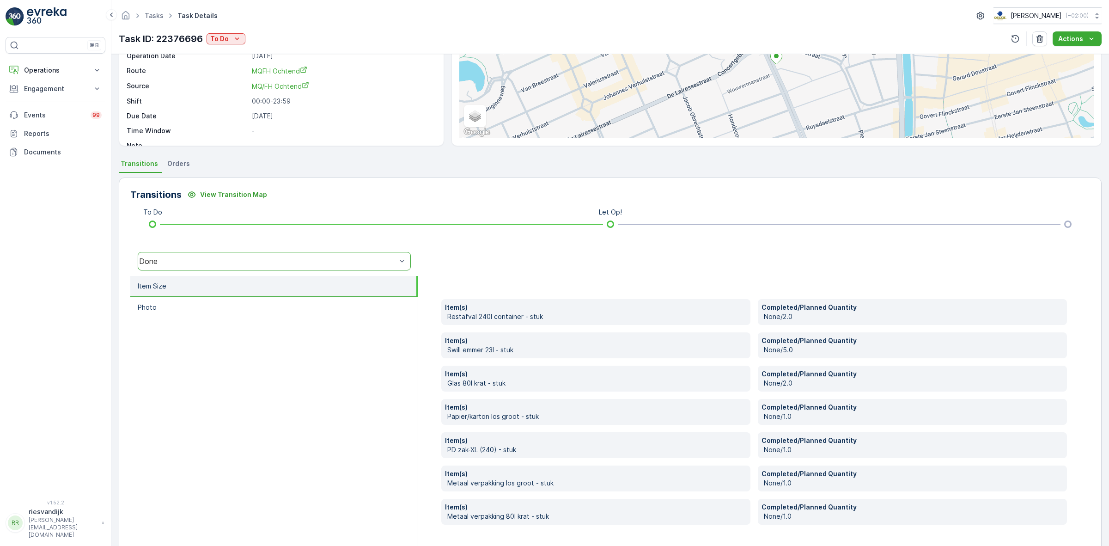
scroll to position [115, 0]
